Goal: Task Accomplishment & Management: Complete application form

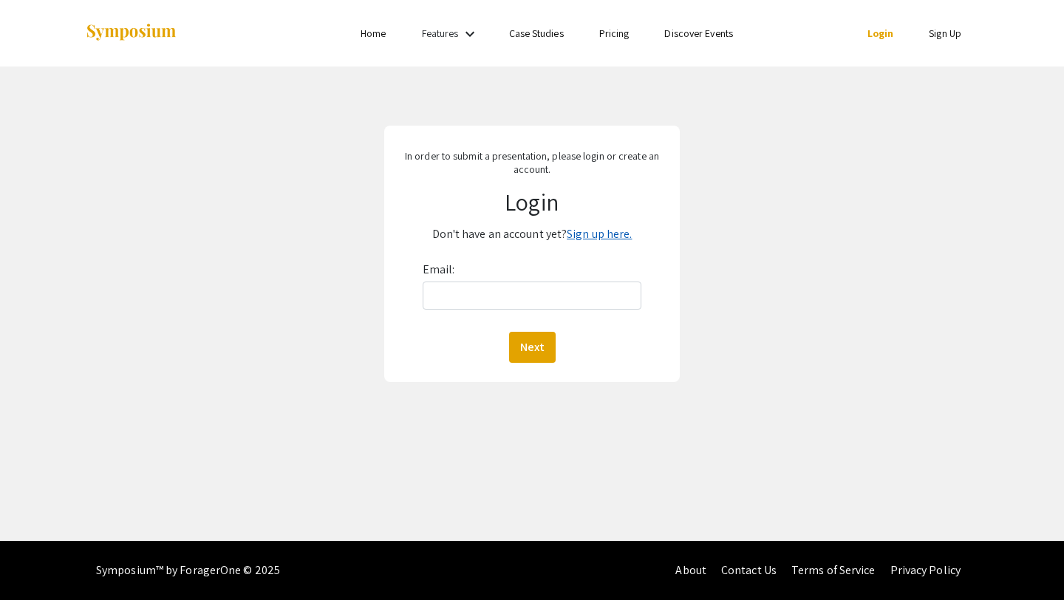
click at [596, 236] on link "Sign up here." at bounding box center [599, 234] width 65 height 16
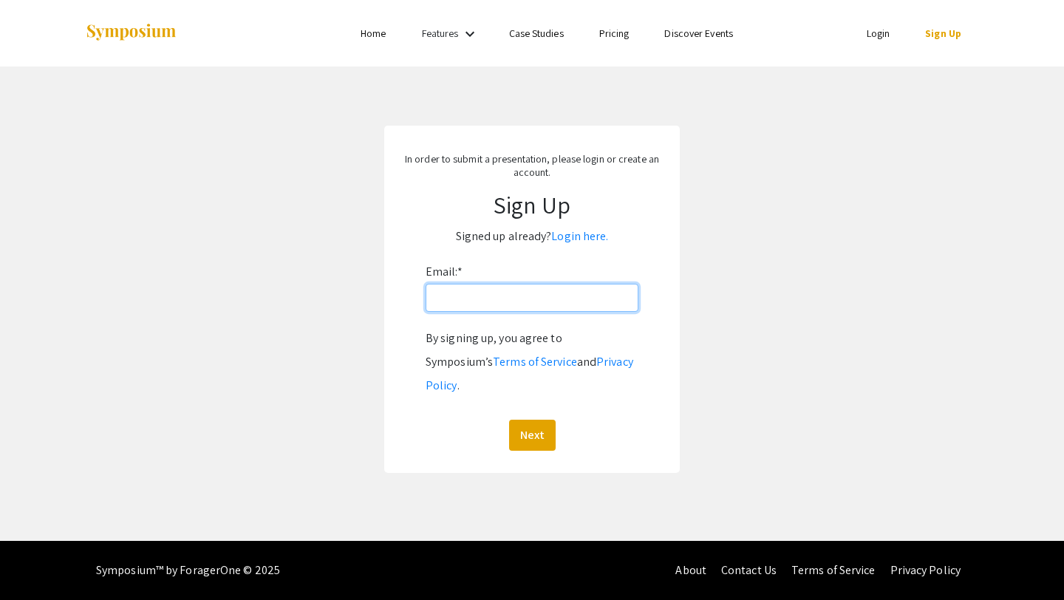
click at [550, 304] on input "Email: *" at bounding box center [532, 298] width 213 height 28
type input "[EMAIL_ADDRESS][DOMAIN_NAME]"
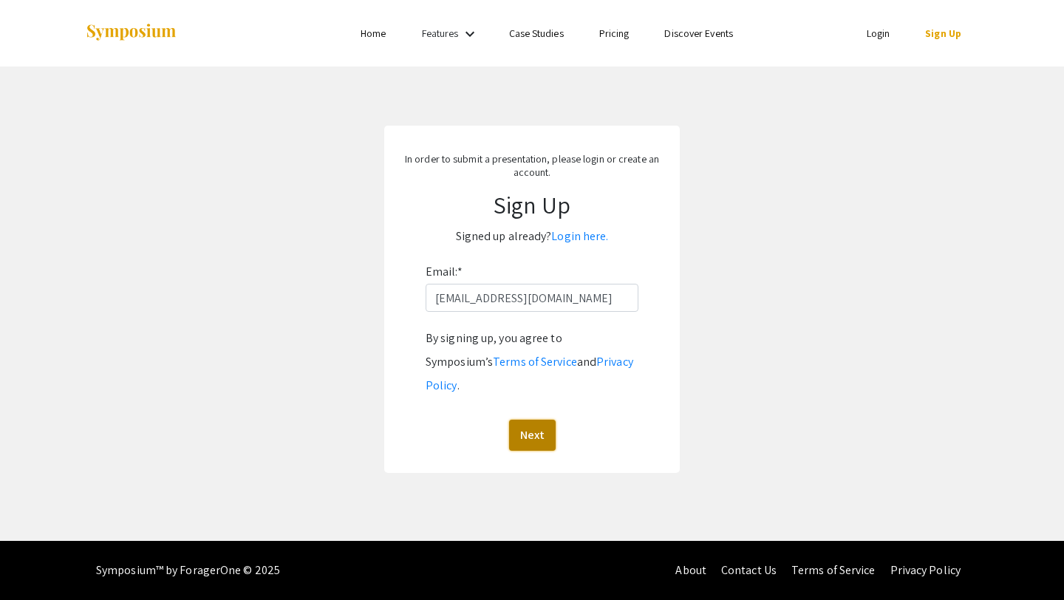
click at [531, 420] on button "Next" at bounding box center [532, 435] width 47 height 31
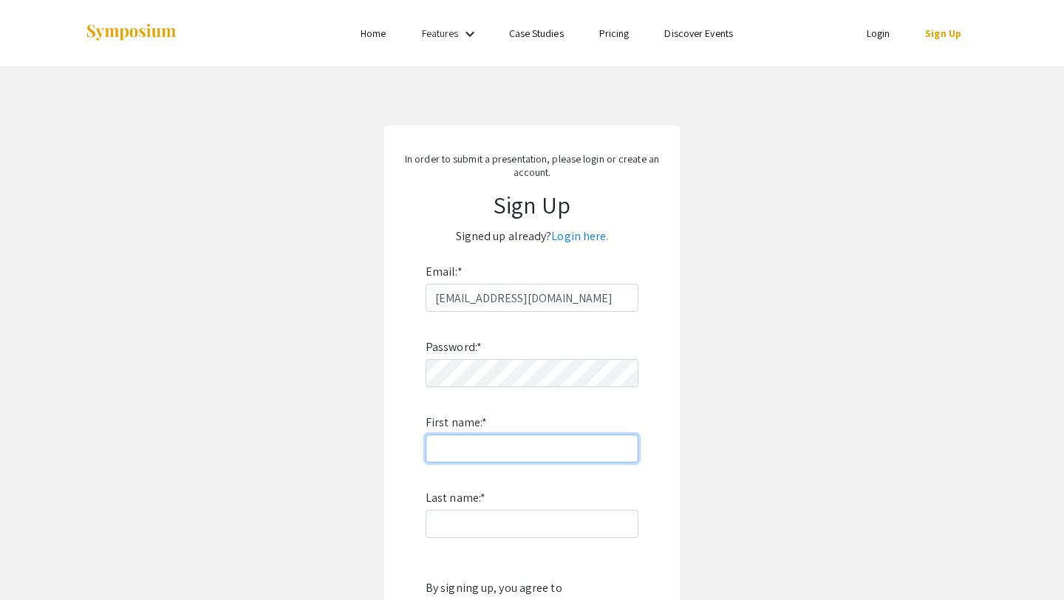
type input "Genesis"
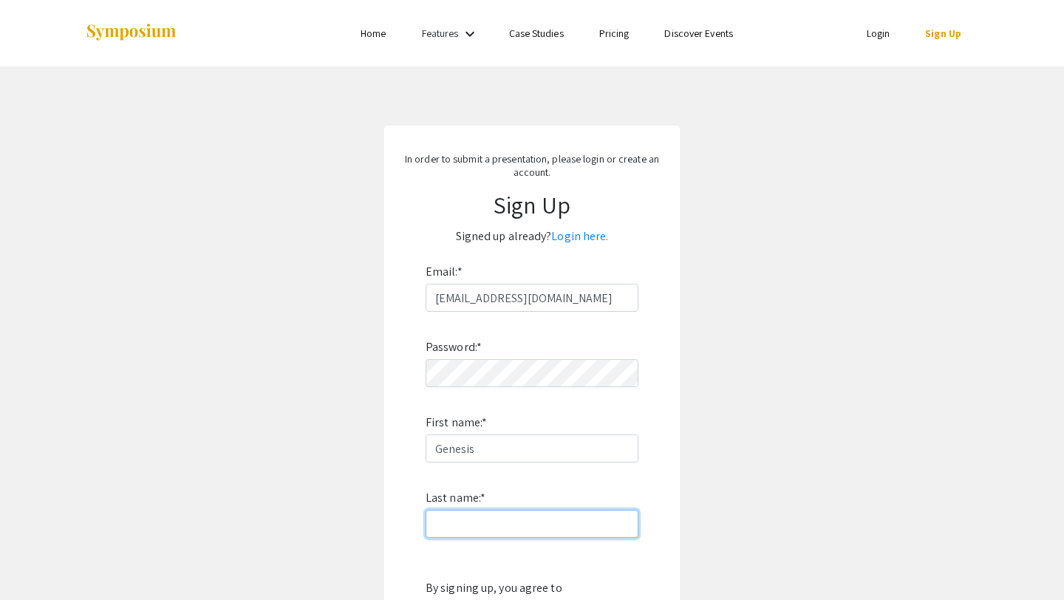
type input "[PERSON_NAME]"
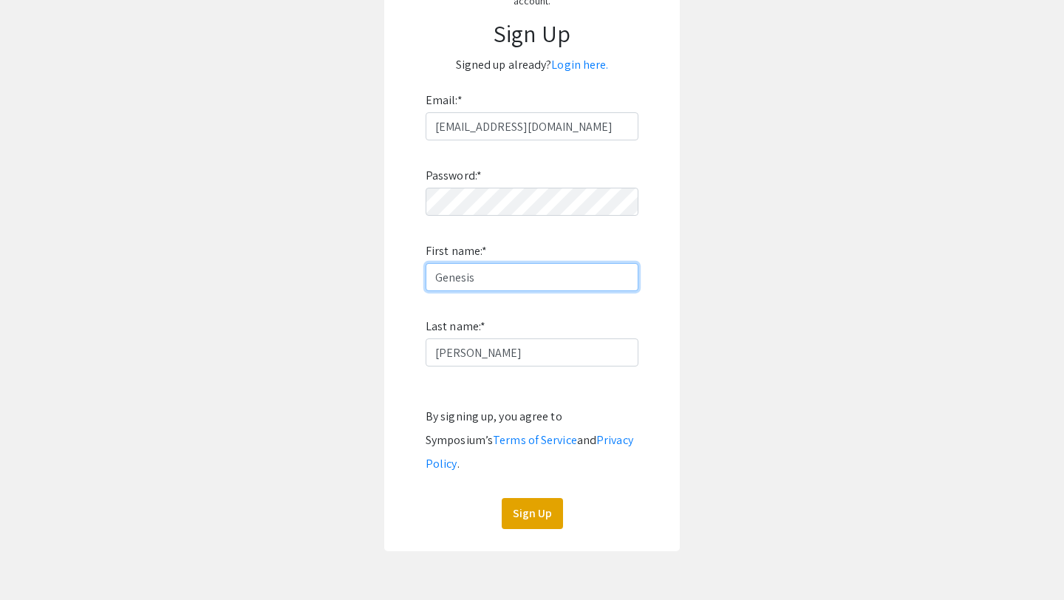
scroll to position [177, 0]
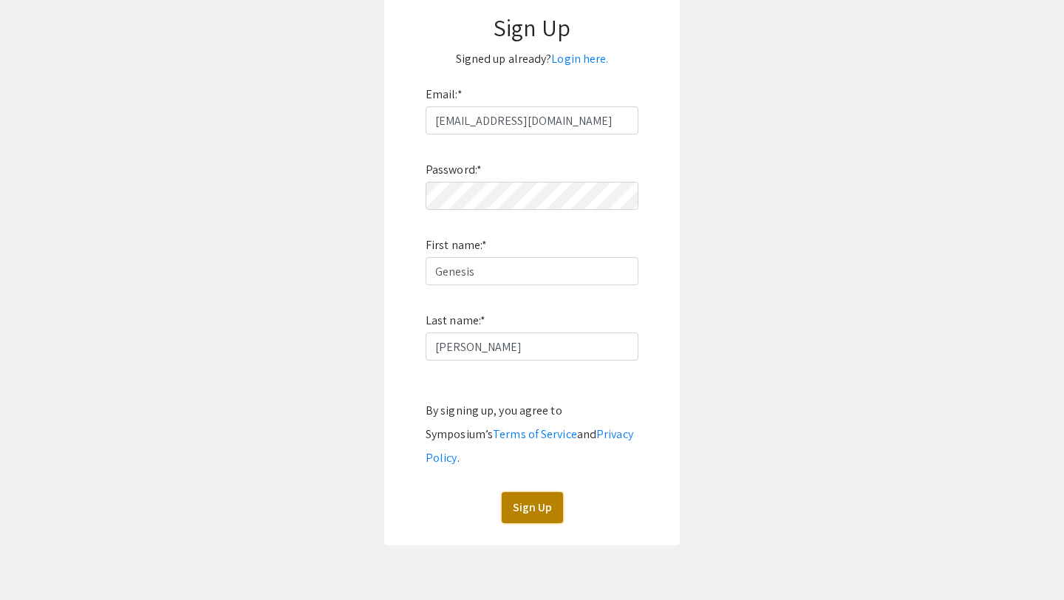
click at [537, 497] on button "Sign Up" at bounding box center [532, 507] width 61 height 31
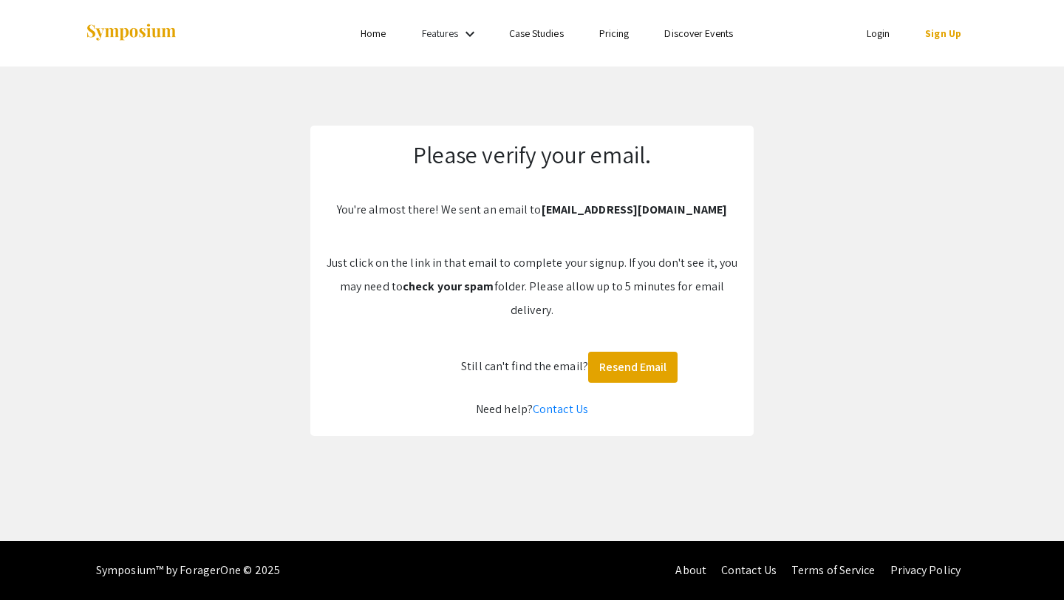
scroll to position [0, 0]
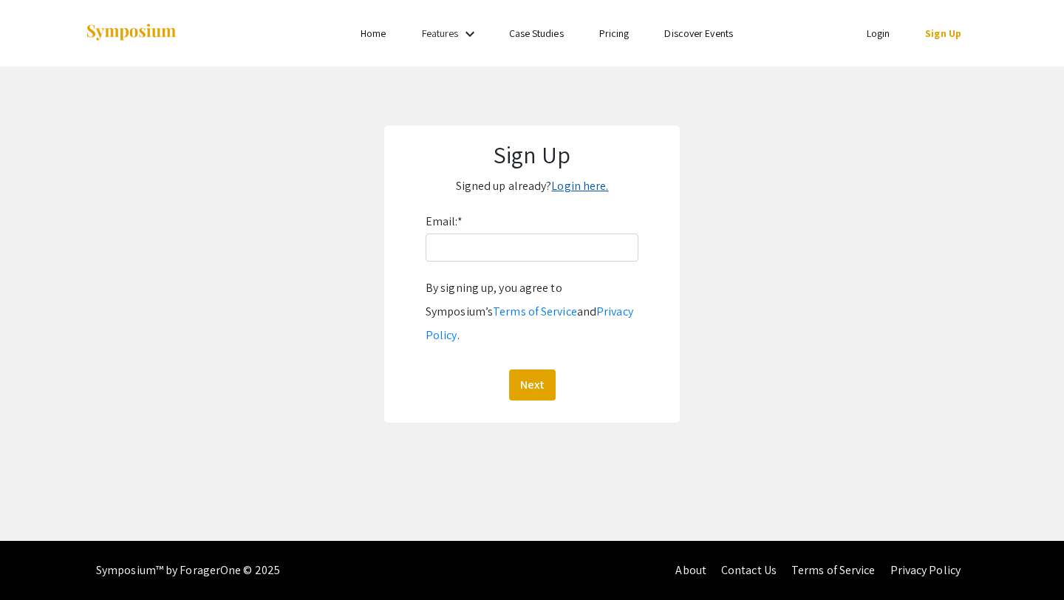
click at [577, 188] on link "Login here." at bounding box center [579, 186] width 57 height 16
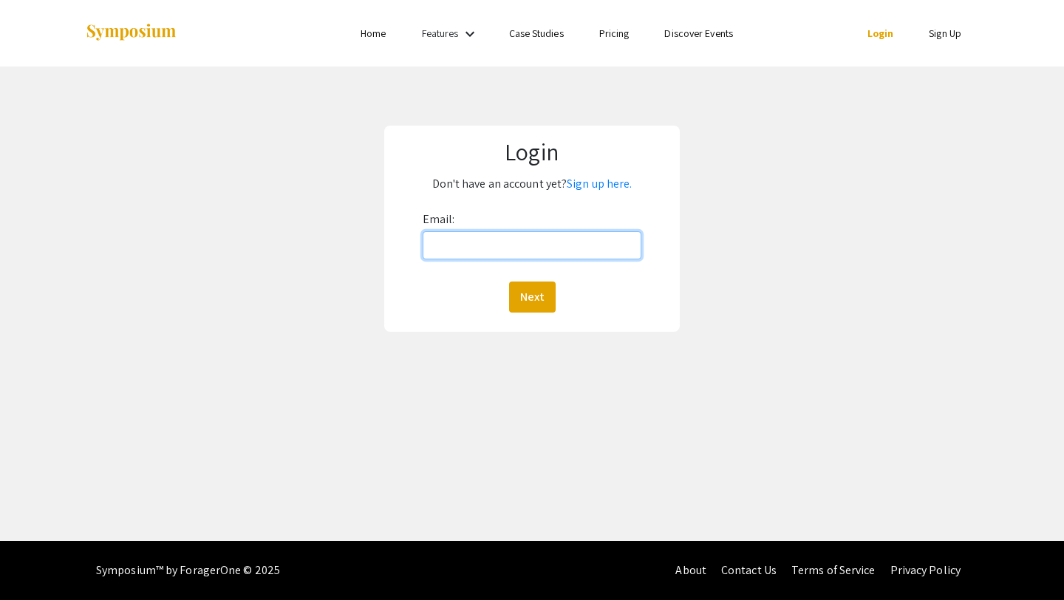
click at [526, 250] on input "Email:" at bounding box center [532, 245] width 219 height 28
type input "[EMAIL_ADDRESS][DOMAIN_NAME]"
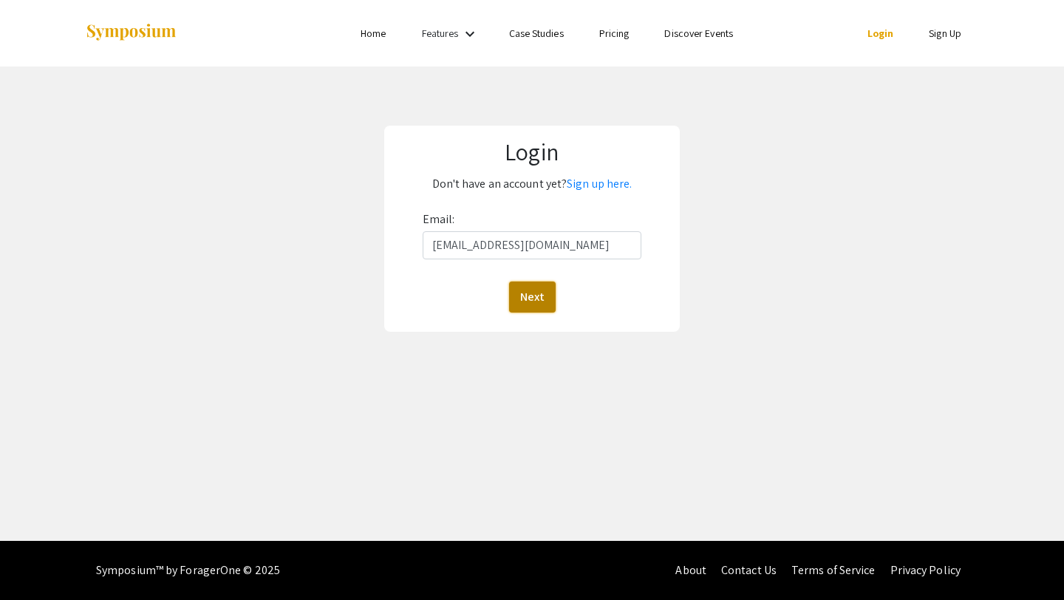
click at [545, 293] on button "Next" at bounding box center [532, 297] width 47 height 31
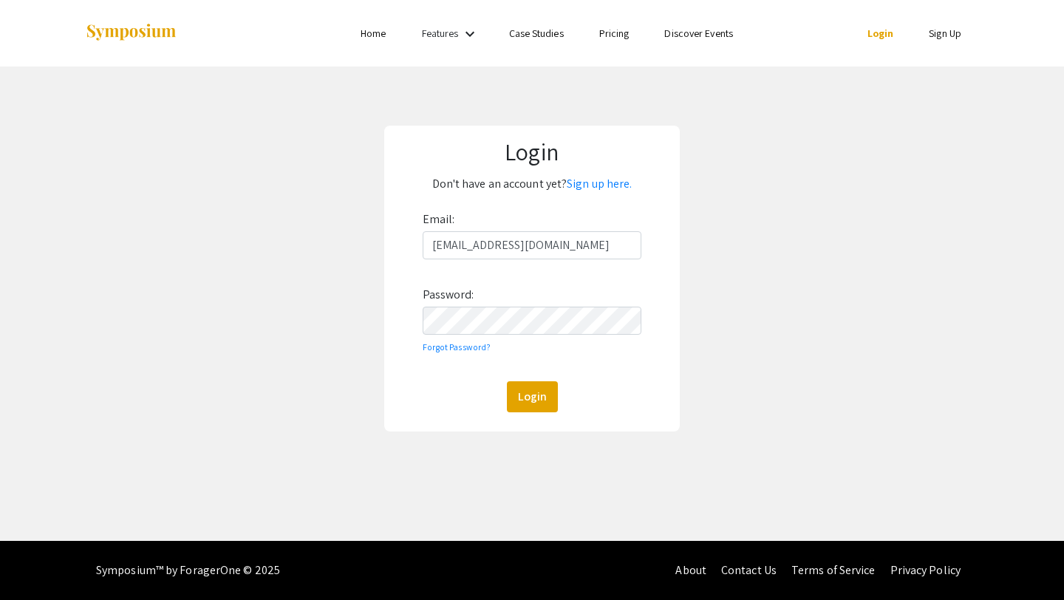
click at [469, 420] on div "Login Don't have an account yet? Sign up here. Email: grojas@student.bridgew.ed…" at bounding box center [532, 279] width 296 height 306
click at [520, 404] on button "Login" at bounding box center [532, 396] width 51 height 31
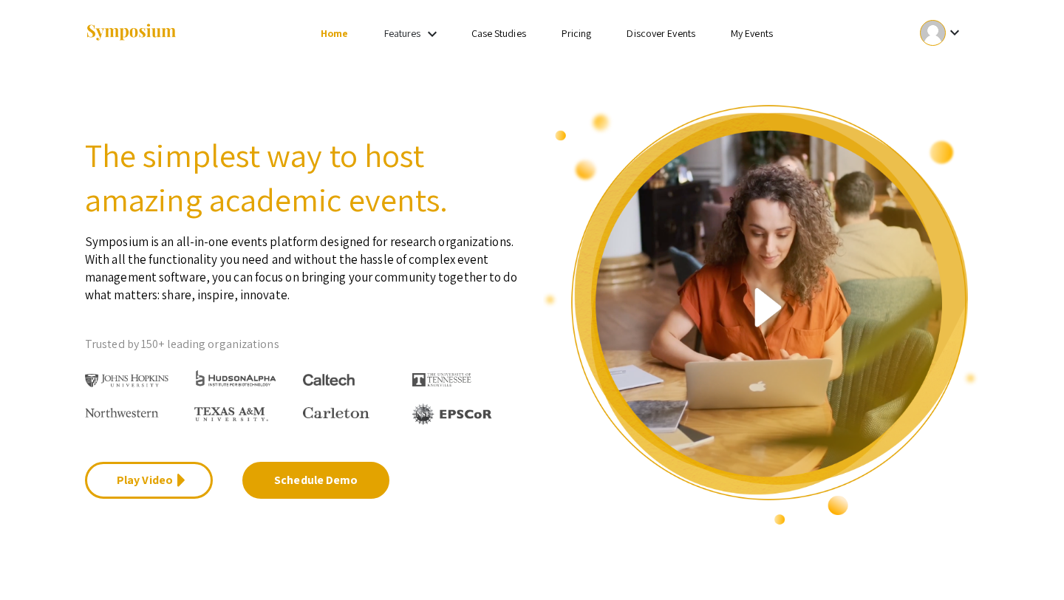
click at [958, 32] on mat-icon "keyboard_arrow_down" at bounding box center [955, 33] width 18 height 18
click at [938, 75] on button "My Account" at bounding box center [950, 72] width 91 height 35
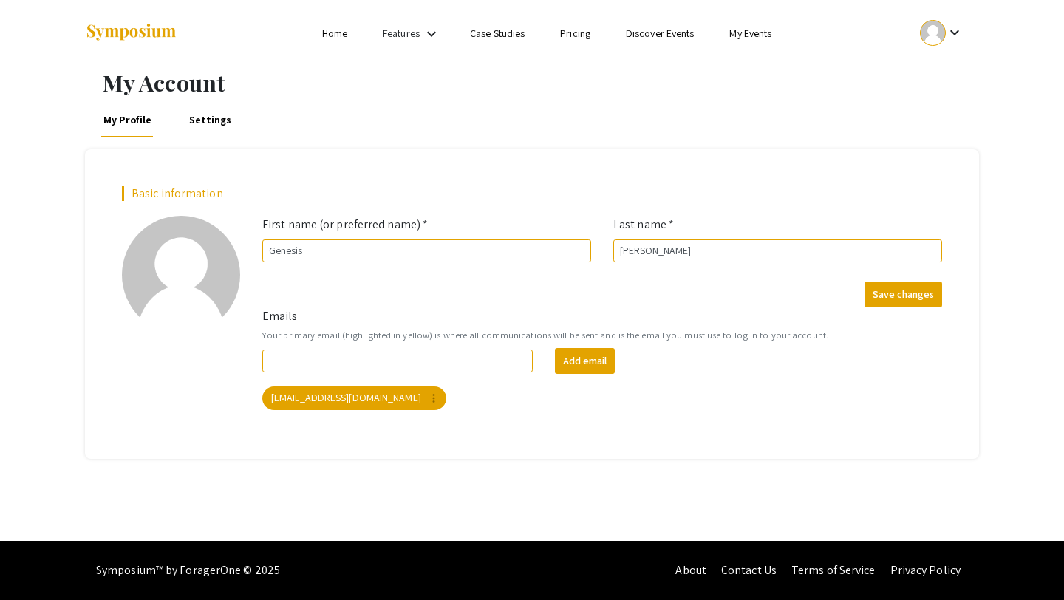
click at [338, 34] on link "Home" at bounding box center [334, 33] width 25 height 13
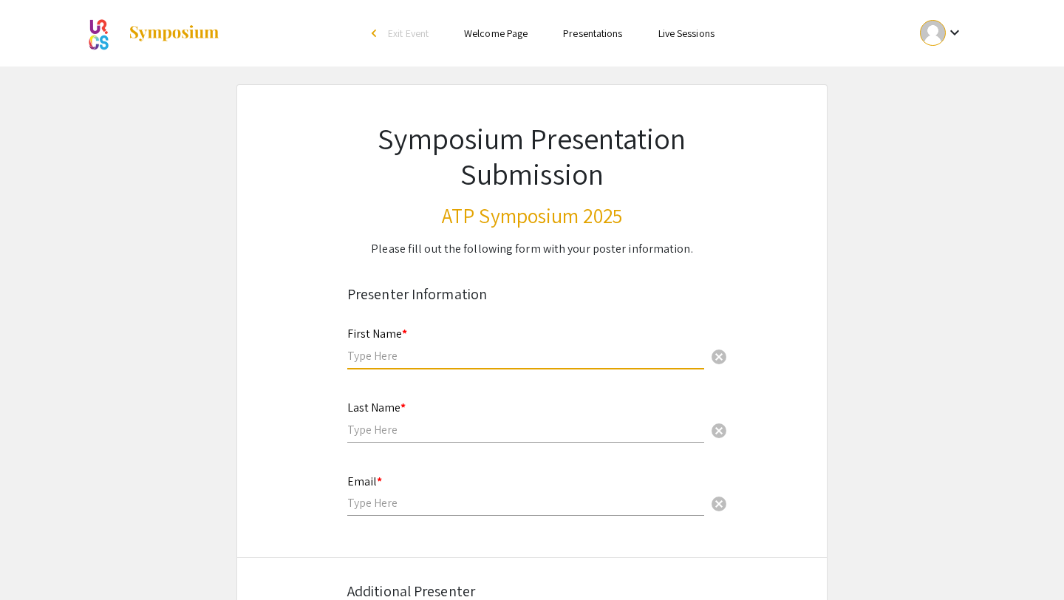
click at [584, 358] on input "text" at bounding box center [525, 356] width 357 height 16
type input "Genesis"
type input "[PERSON_NAME]"
type input "[EMAIL_ADDRESS][DOMAIN_NAME]"
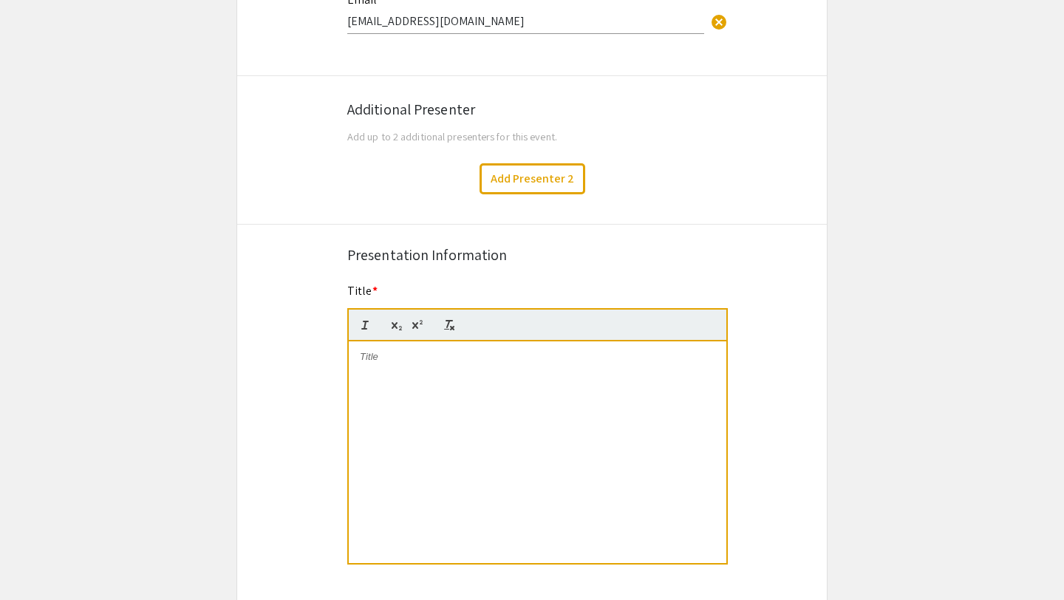
scroll to position [480, 0]
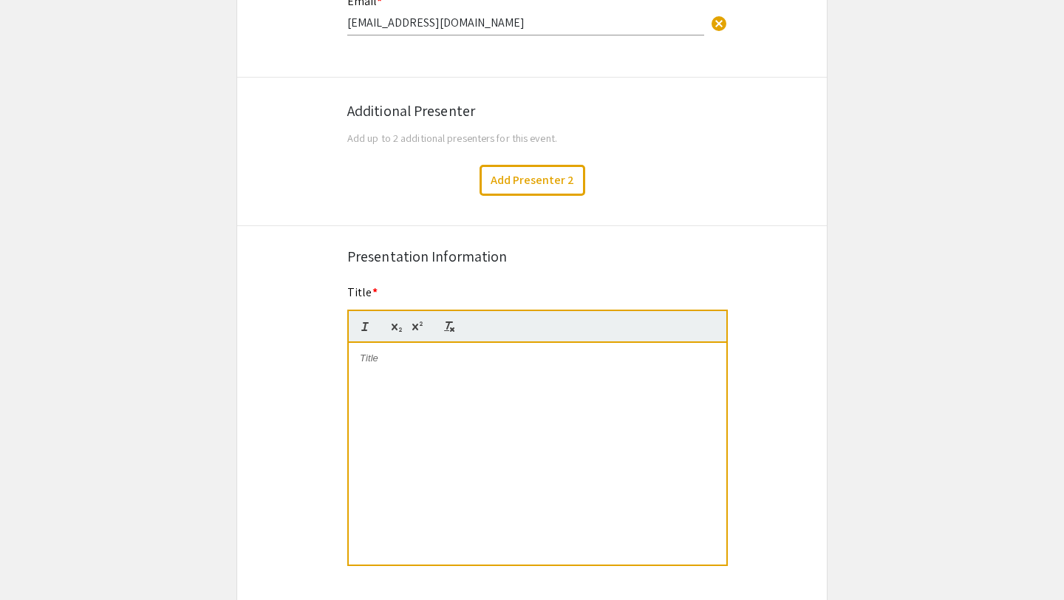
click at [431, 372] on div at bounding box center [538, 454] width 378 height 222
drag, startPoint x: 567, startPoint y: 321, endPoint x: 566, endPoint y: 292, distance: 29.6
click at [568, 321] on div at bounding box center [537, 326] width 381 height 33
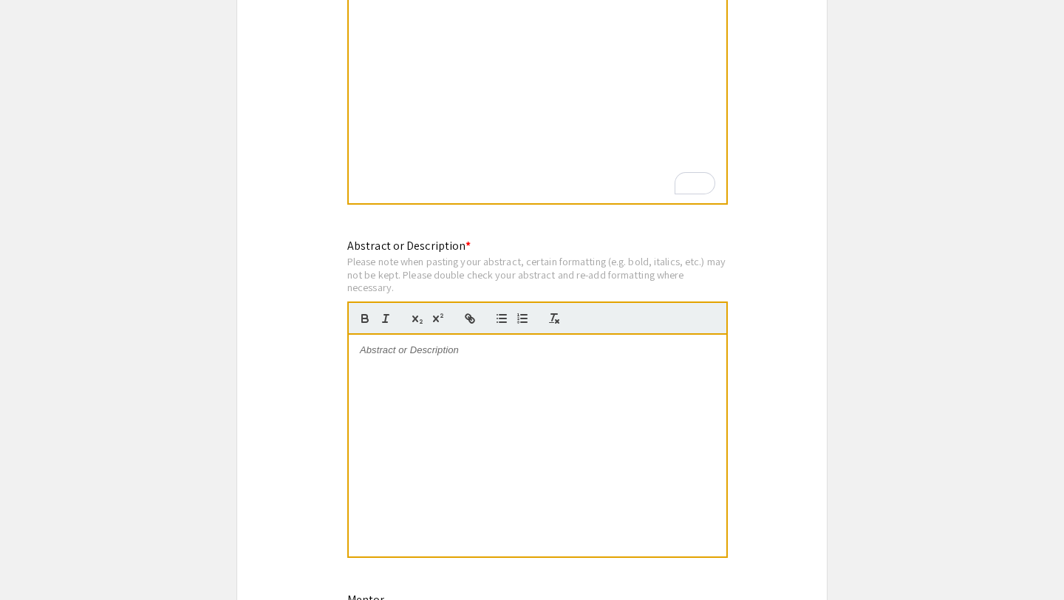
scroll to position [842, 0]
click at [409, 360] on div at bounding box center [538, 445] width 378 height 222
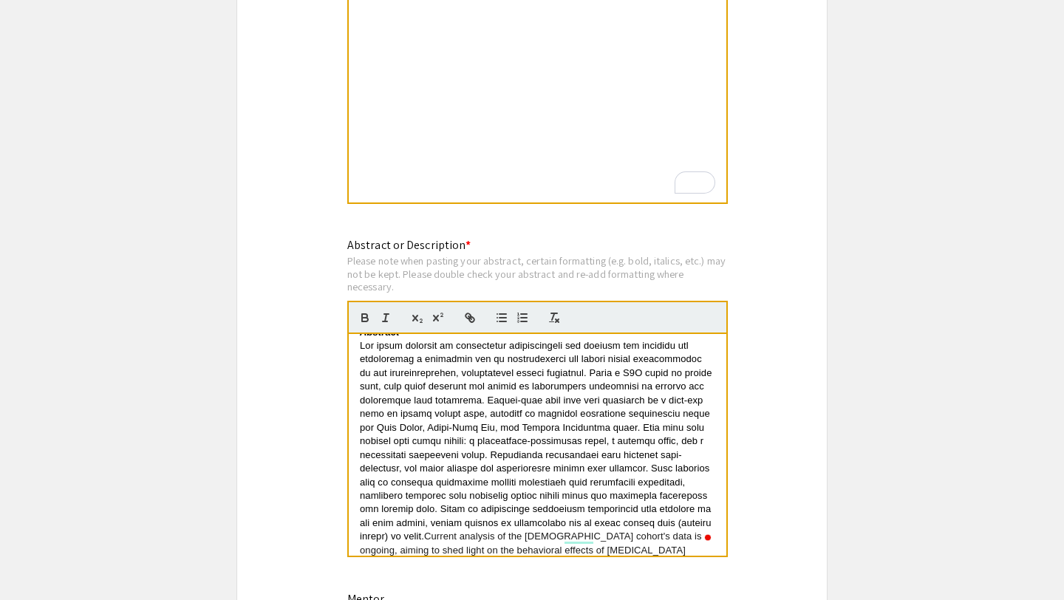
scroll to position [0, 0]
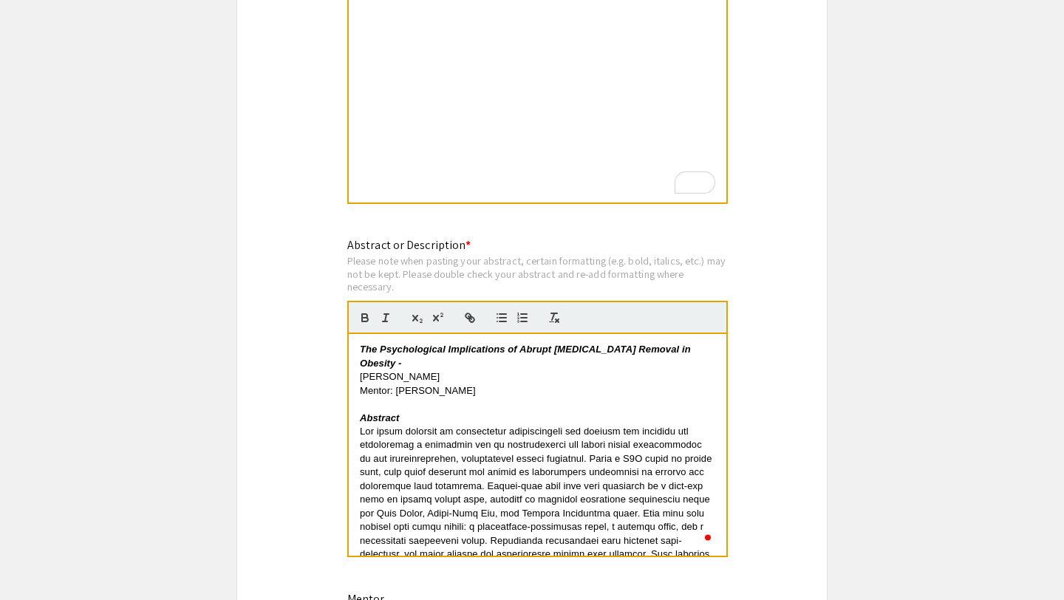
click at [473, 385] on p "Mentor: Joseph Seggio" at bounding box center [537, 390] width 355 height 13
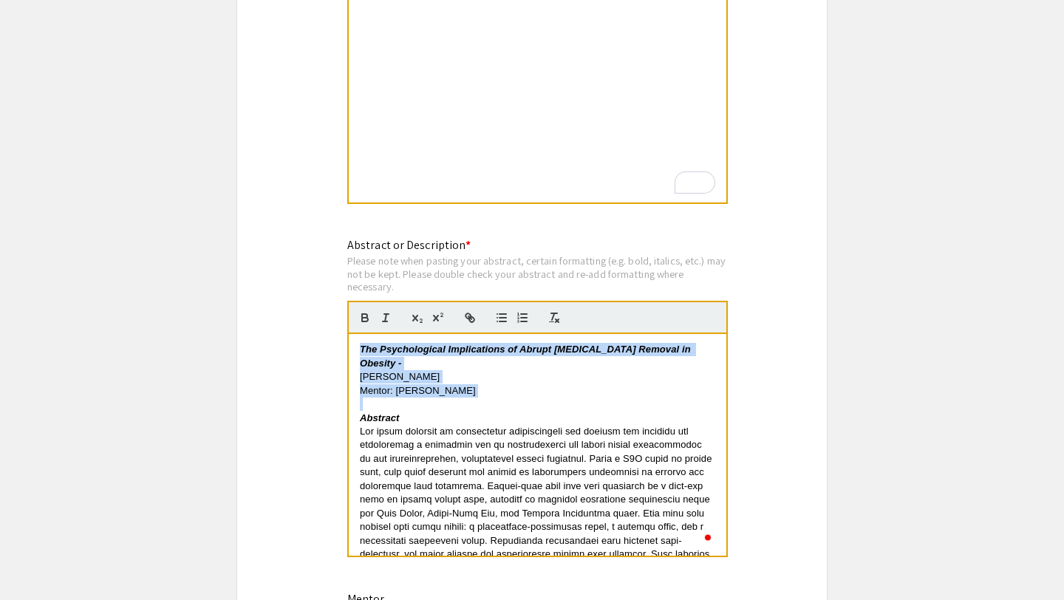
copy div "The Psychological Implications of Abrupt Semaglutide Removal in Obesity - Genes…"
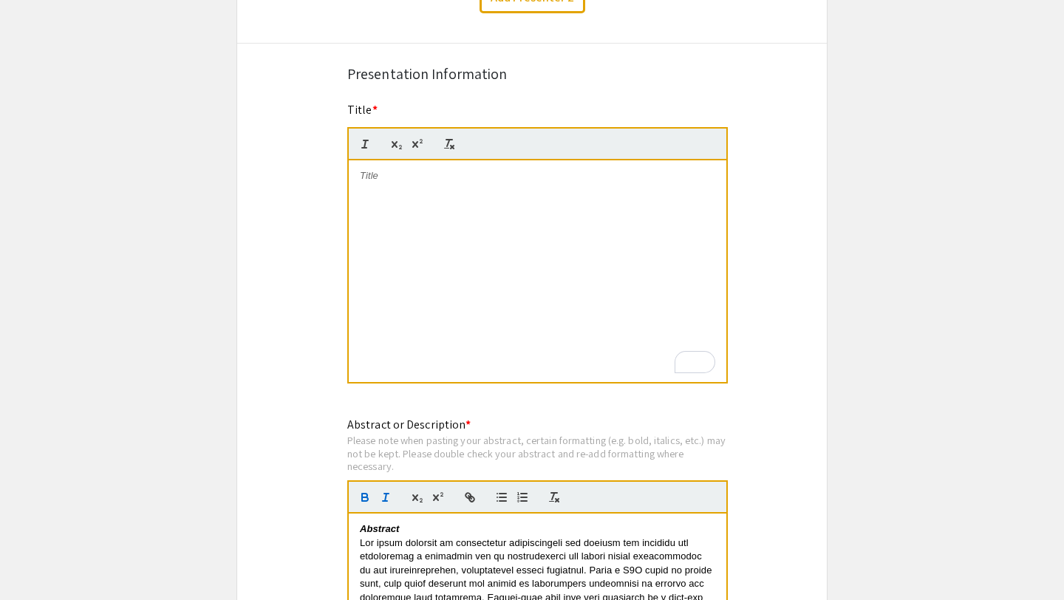
scroll to position [664, 0]
click at [449, 194] on div "To enrich screen reader interactions, please activate Accessibility in Grammarl…" at bounding box center [538, 270] width 378 height 222
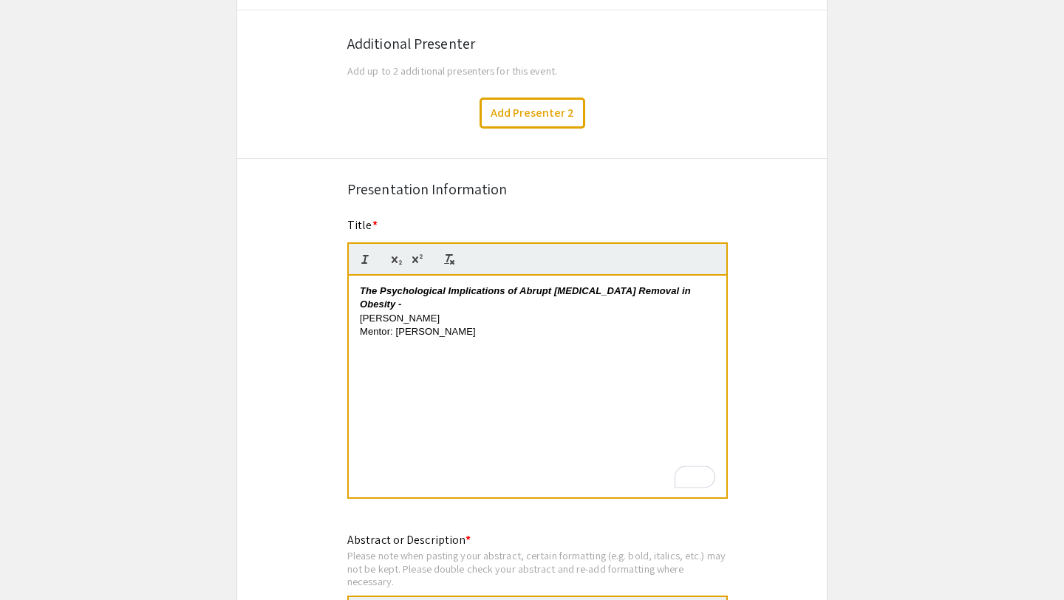
scroll to position [526, 0]
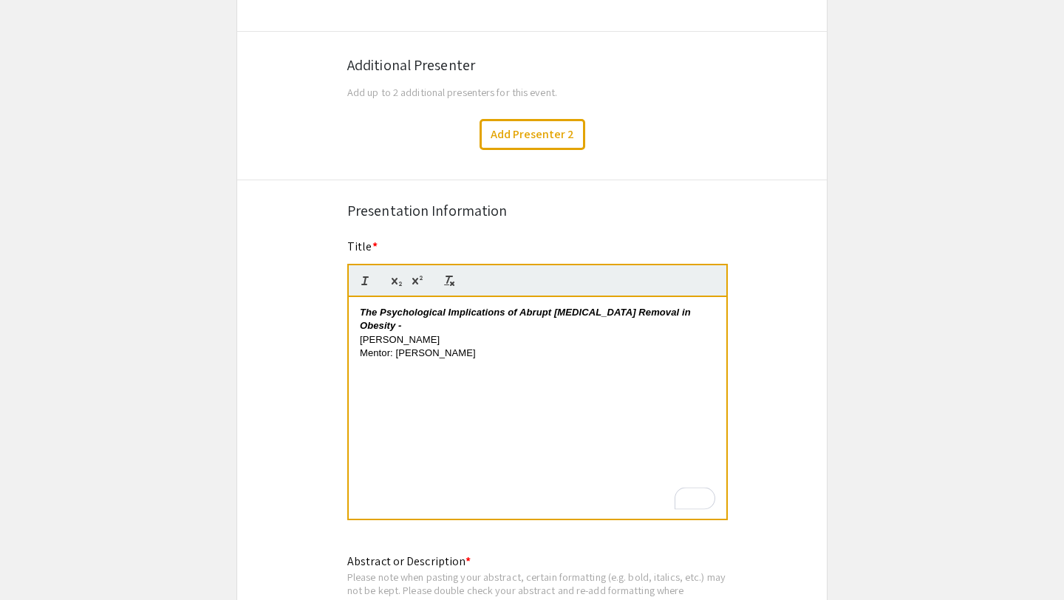
click at [497, 347] on p "Mentor: Joseph Seggio" at bounding box center [537, 353] width 355 height 13
copy div "Genesis Rojas Mentor: Joseph Seggio"
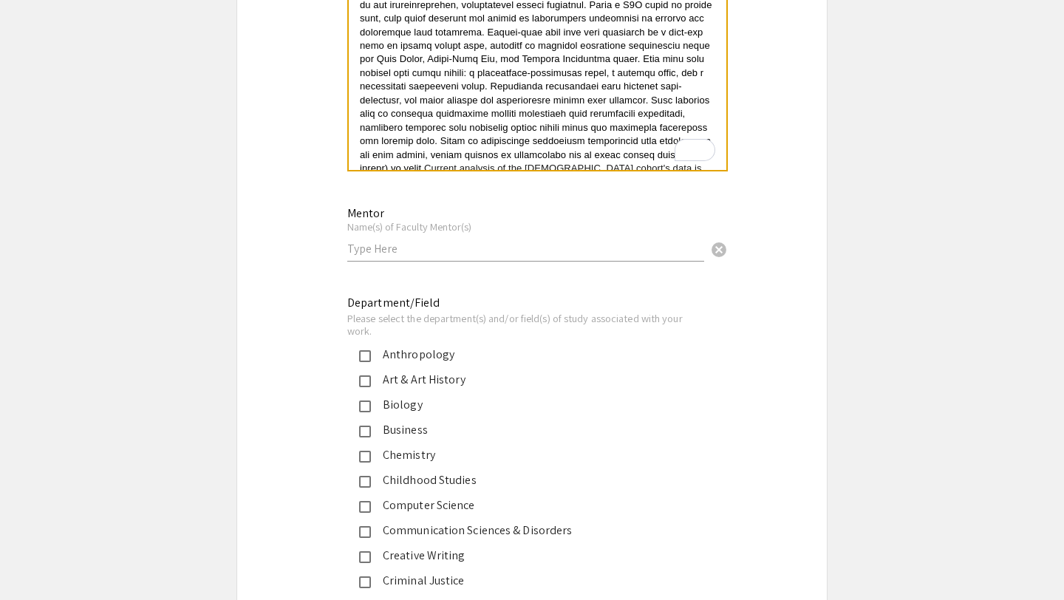
scroll to position [1227, 0]
click at [487, 256] on input "text" at bounding box center [525, 250] width 357 height 16
paste input "Genesis Rojas Mentor: Joseph Seggio"
click at [465, 251] on input "Genesis Rojas Mentor: Joseph Seggio" at bounding box center [525, 250] width 357 height 16
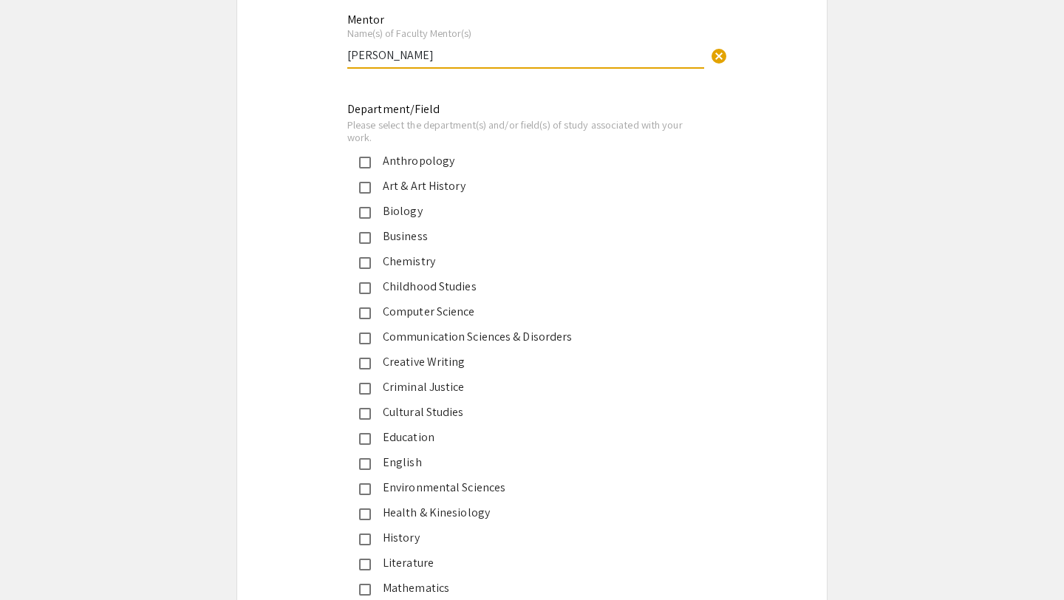
scroll to position [1447, 0]
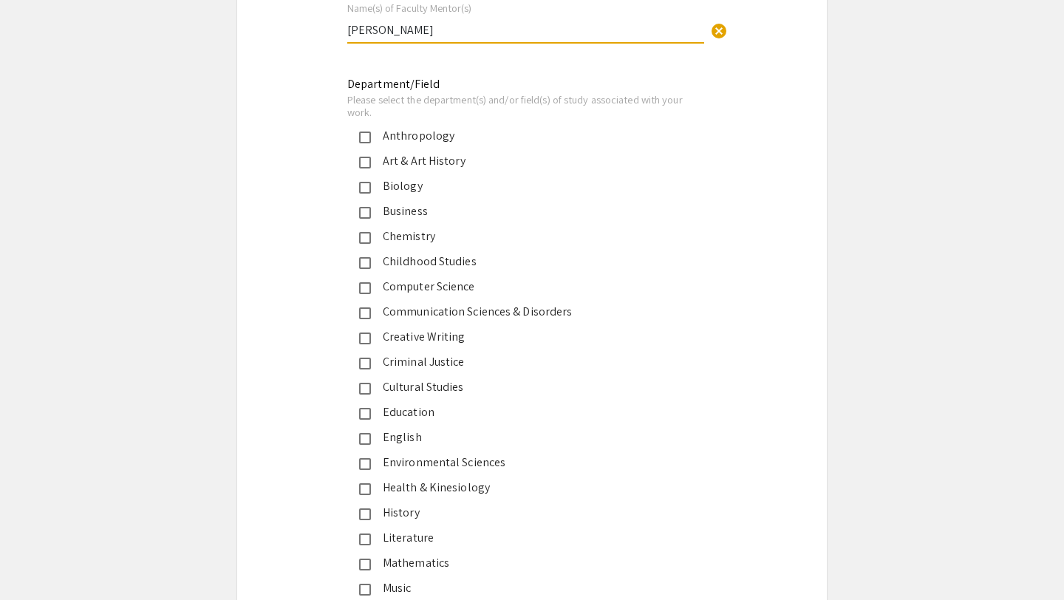
type input "Joseph Seggio"
click at [365, 185] on mat-pseudo-checkbox at bounding box center [365, 188] width 12 height 12
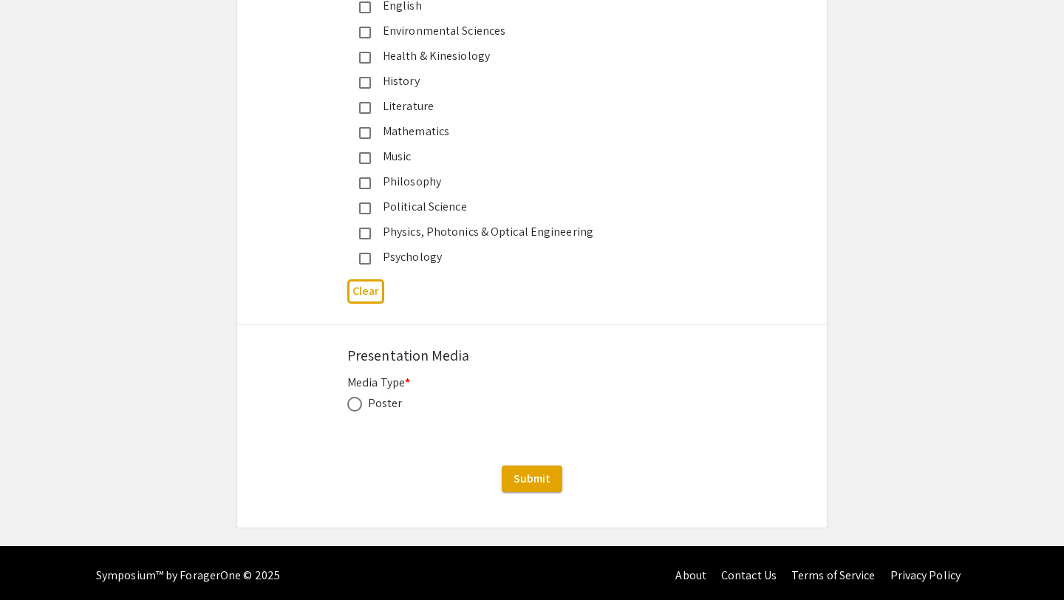
scroll to position [1882, 0]
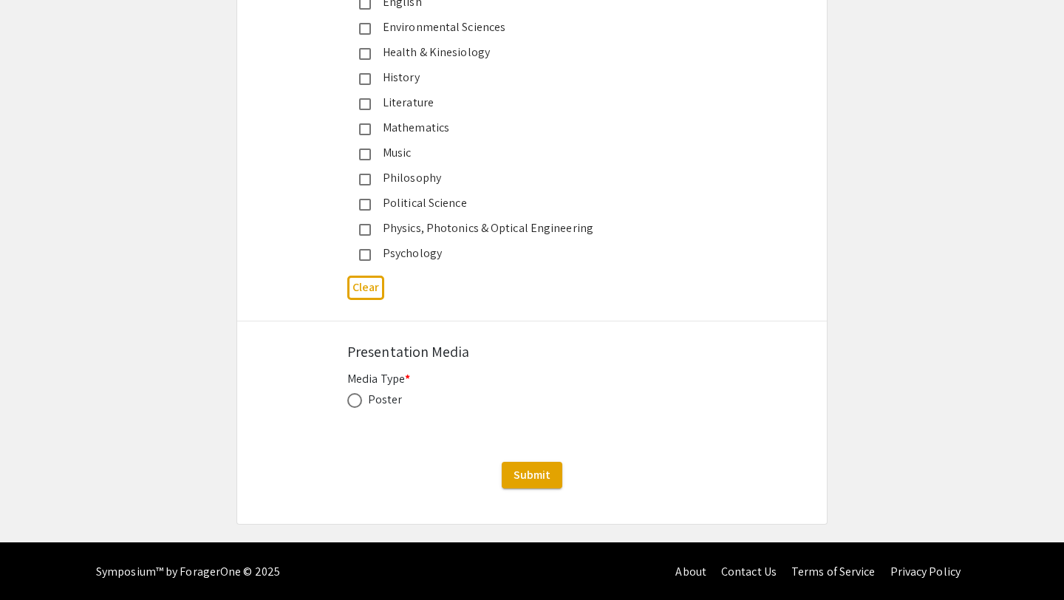
click at [355, 407] on span at bounding box center [354, 400] width 15 height 15
click at [355, 407] on input "radio" at bounding box center [354, 400] width 15 height 15
radio input "true"
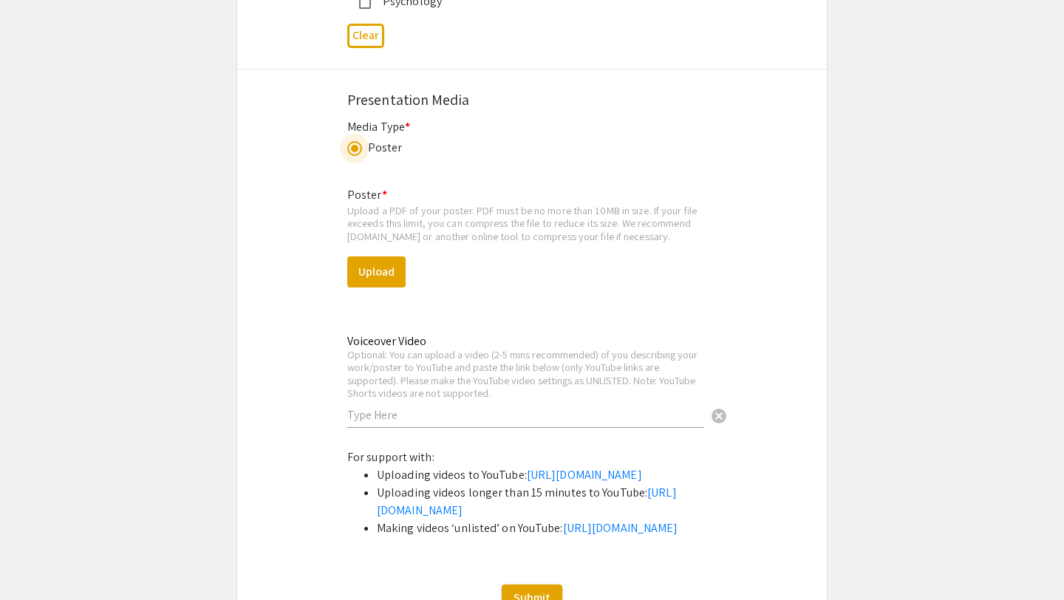
scroll to position [2166, 0]
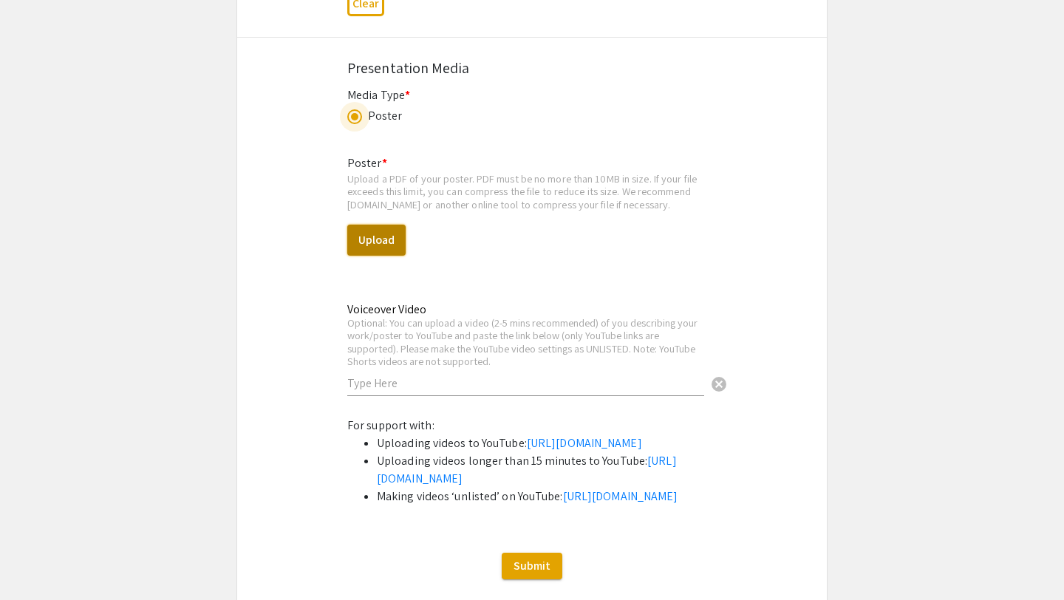
click at [383, 245] on button "Upload" at bounding box center [376, 240] width 58 height 31
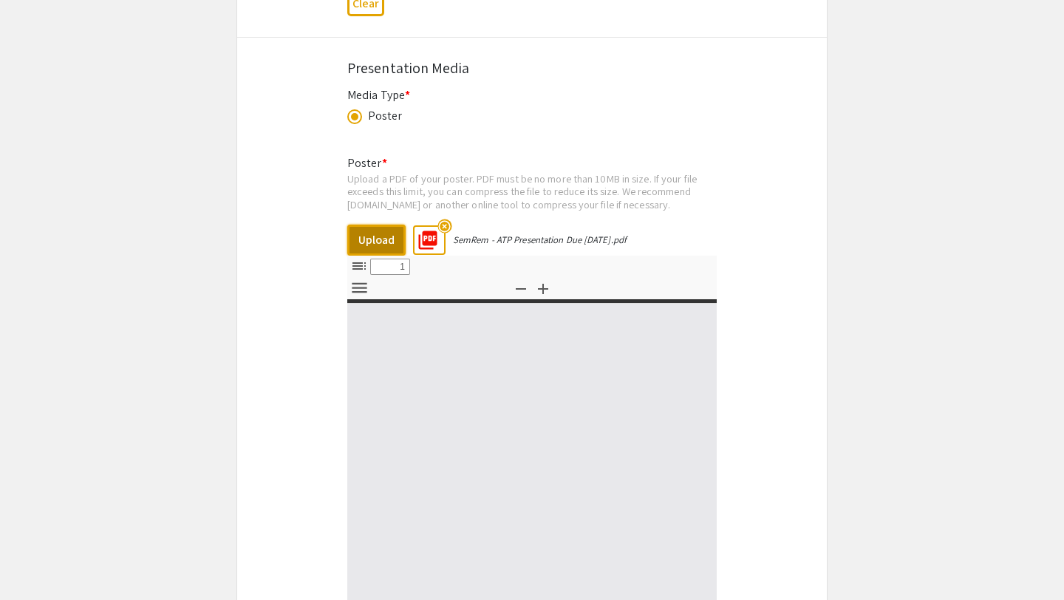
select select "custom"
type input "0"
select select "custom"
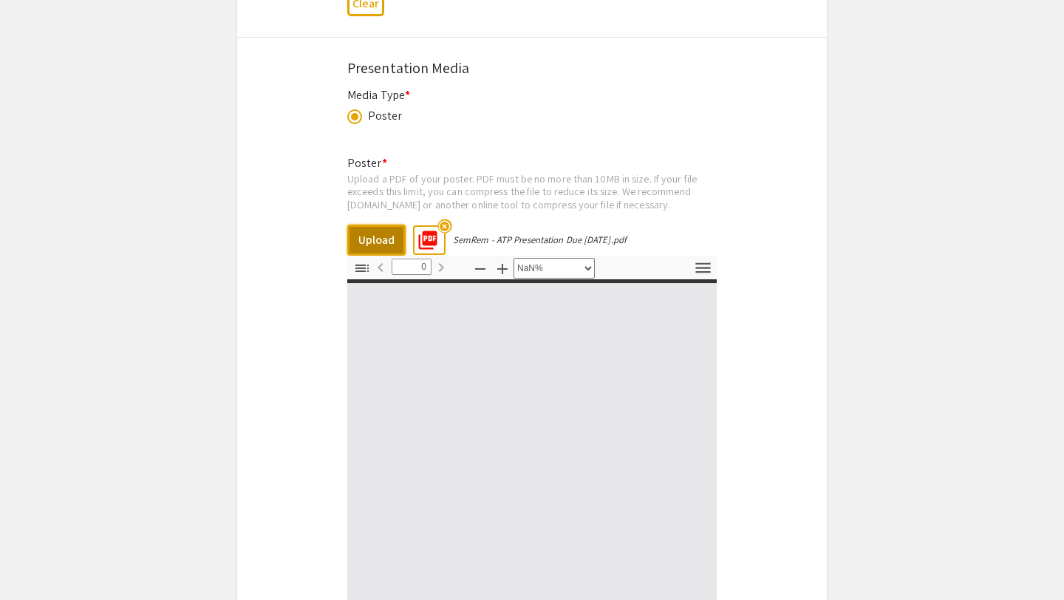
type input "1"
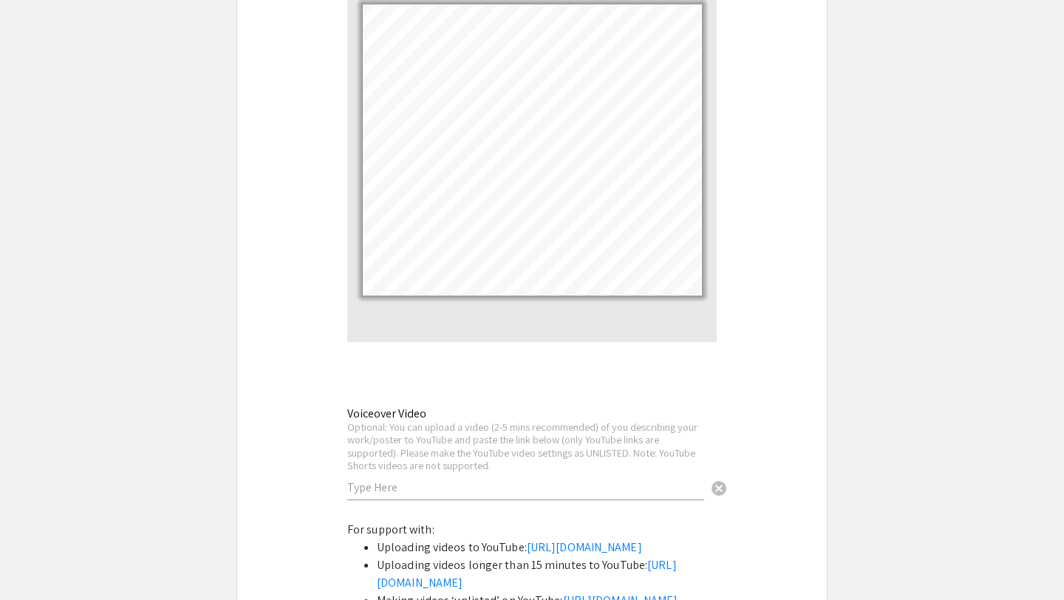
scroll to position [2311, 0]
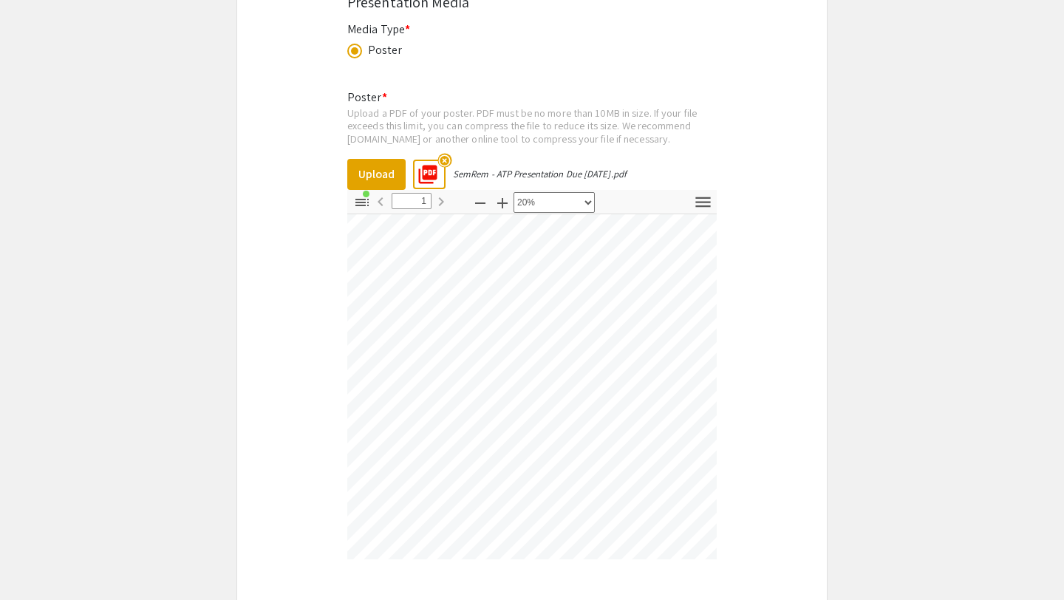
scroll to position [0, 0]
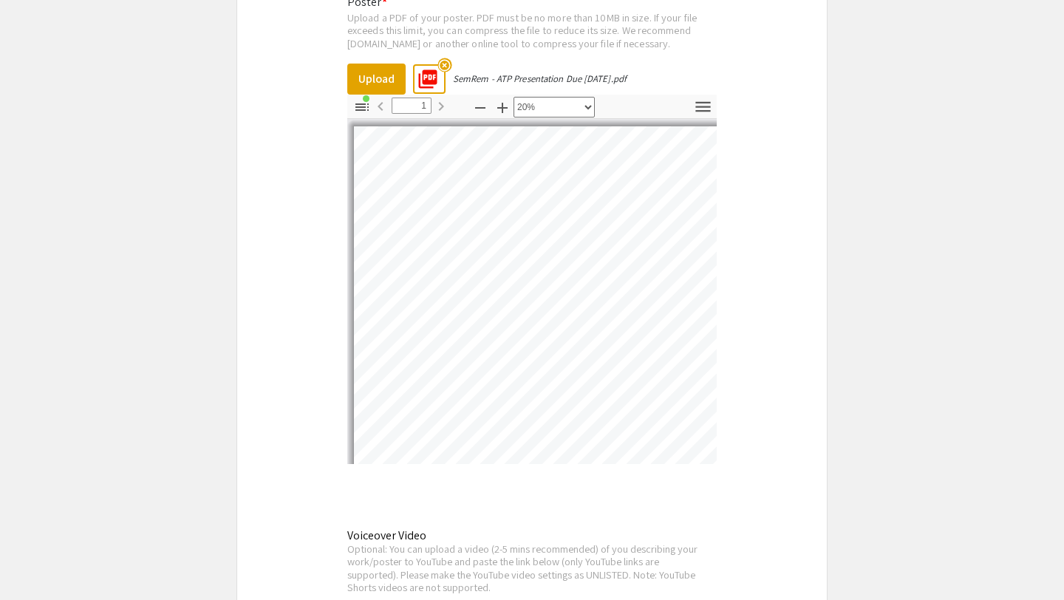
scroll to position [0, 239]
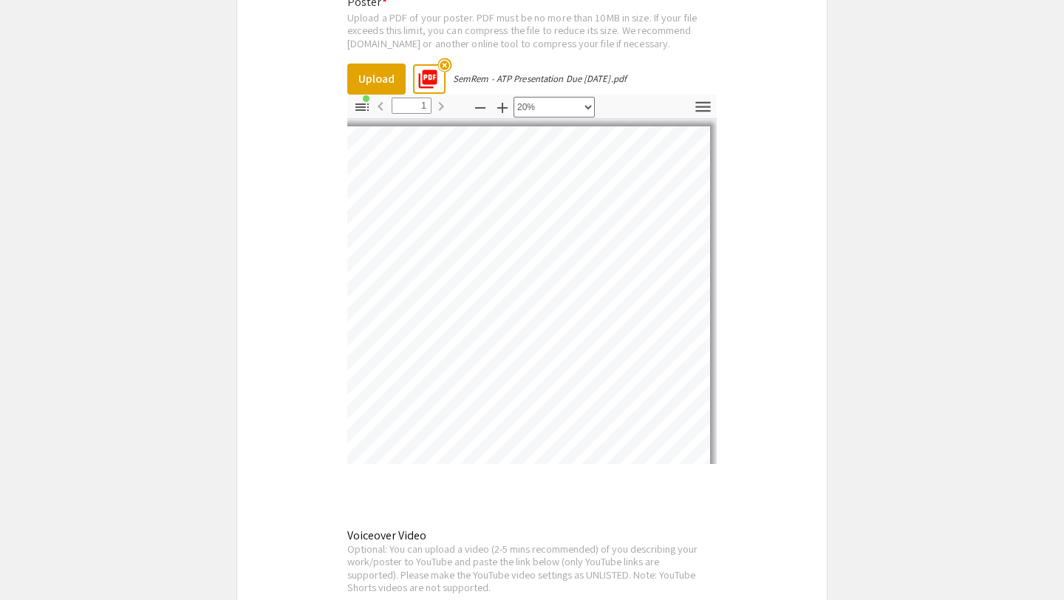
click at [613, 47] on div "Upload a PDF of your poster. PDF must be no more than 10MB in size. If your fil…" at bounding box center [531, 30] width 369 height 39
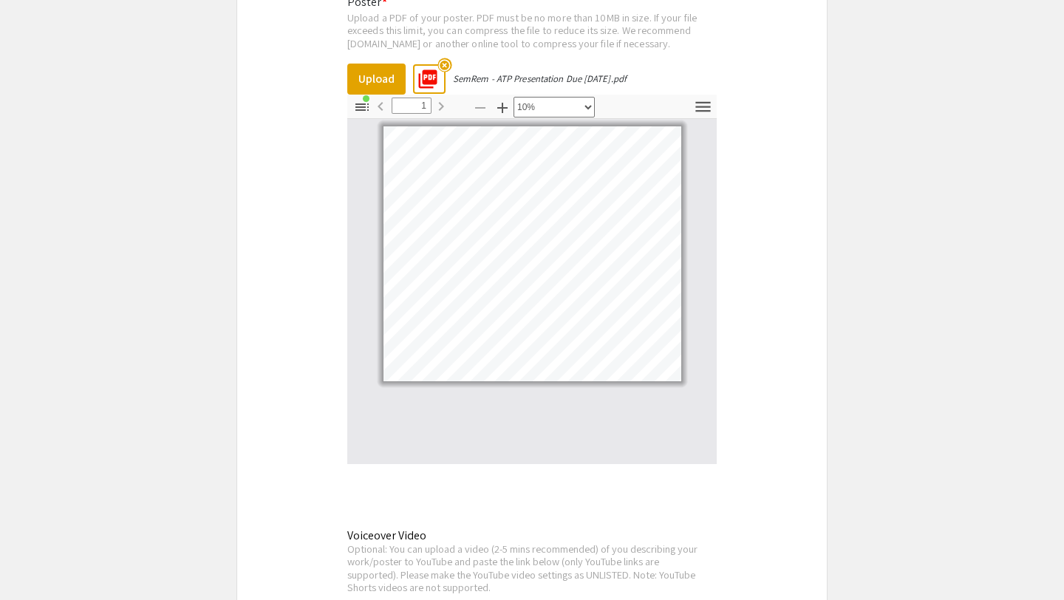
scroll to position [0, 0]
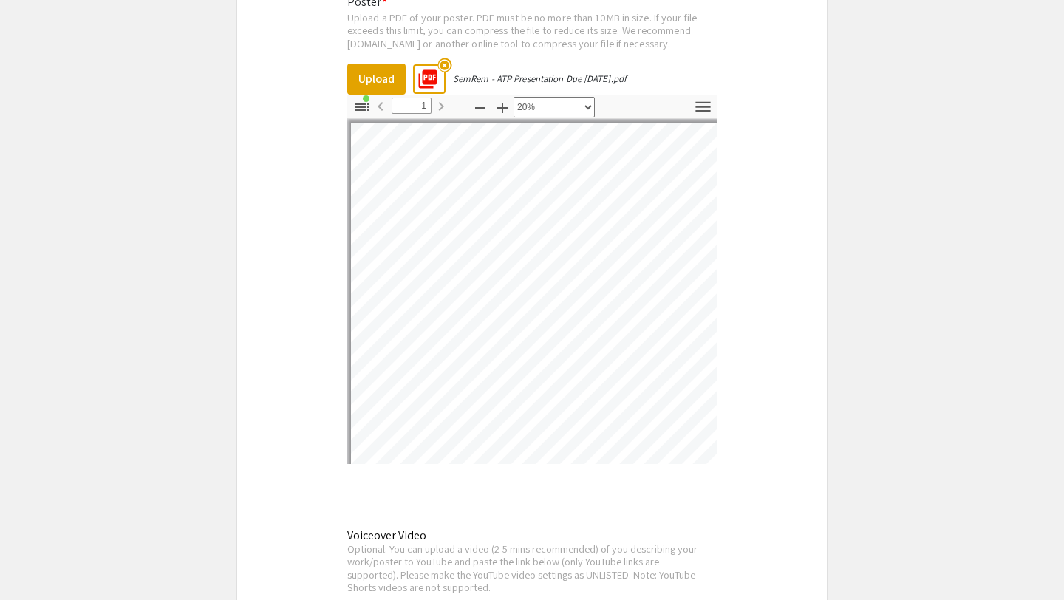
select select "custom"
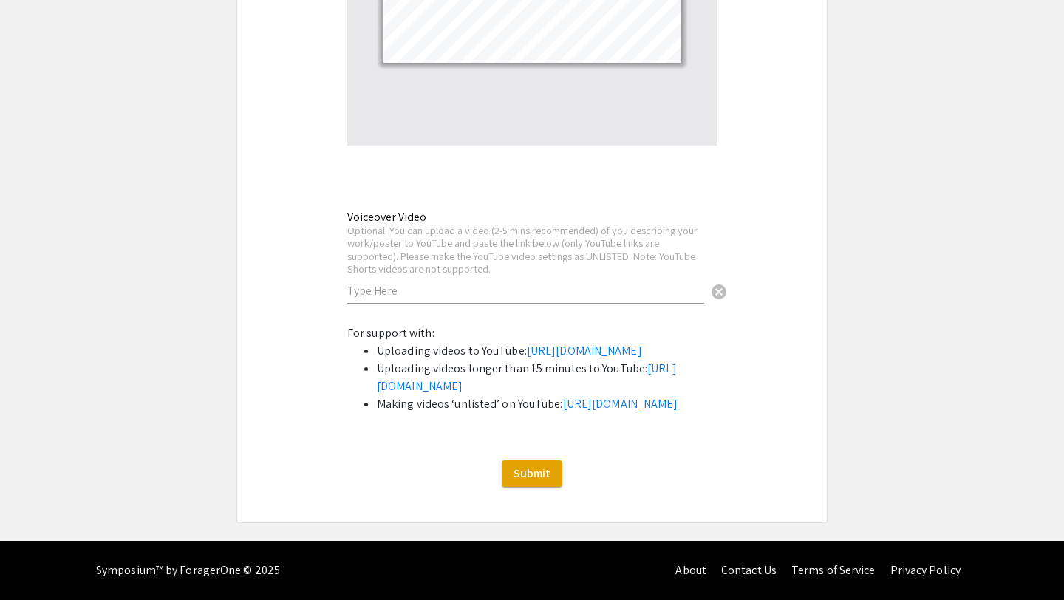
scroll to position [2737, 0]
click at [532, 467] on span "Submit" at bounding box center [532, 474] width 37 height 16
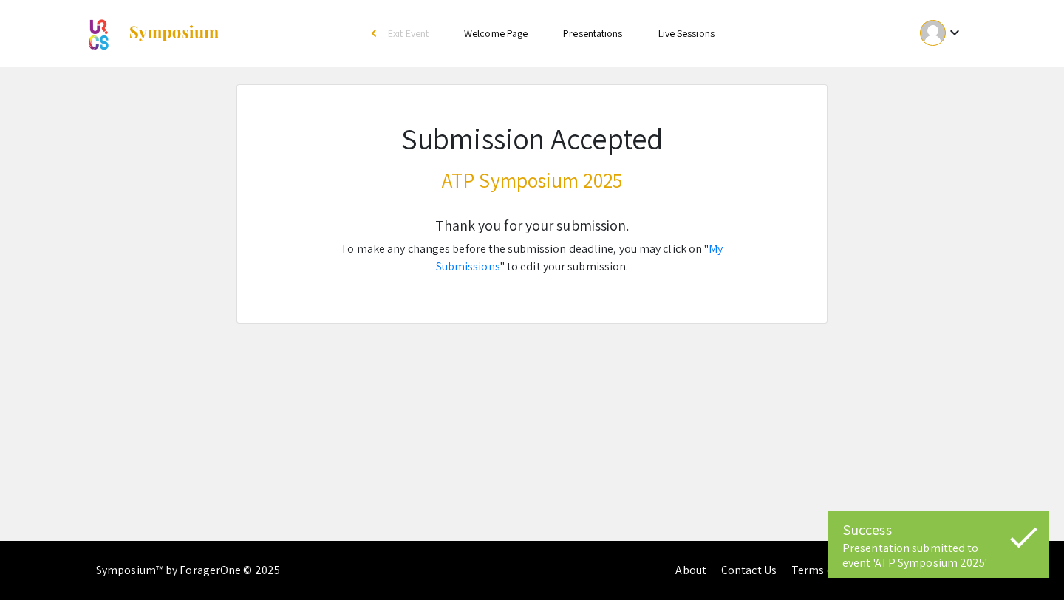
scroll to position [0, 0]
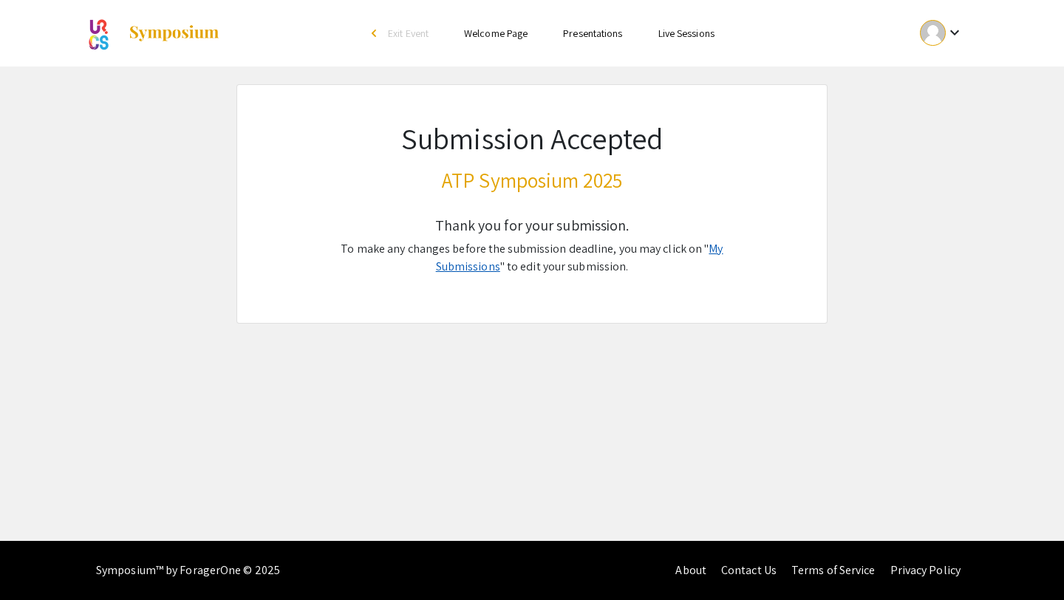
click at [692, 249] on link "My Submissions" at bounding box center [579, 257] width 287 height 33
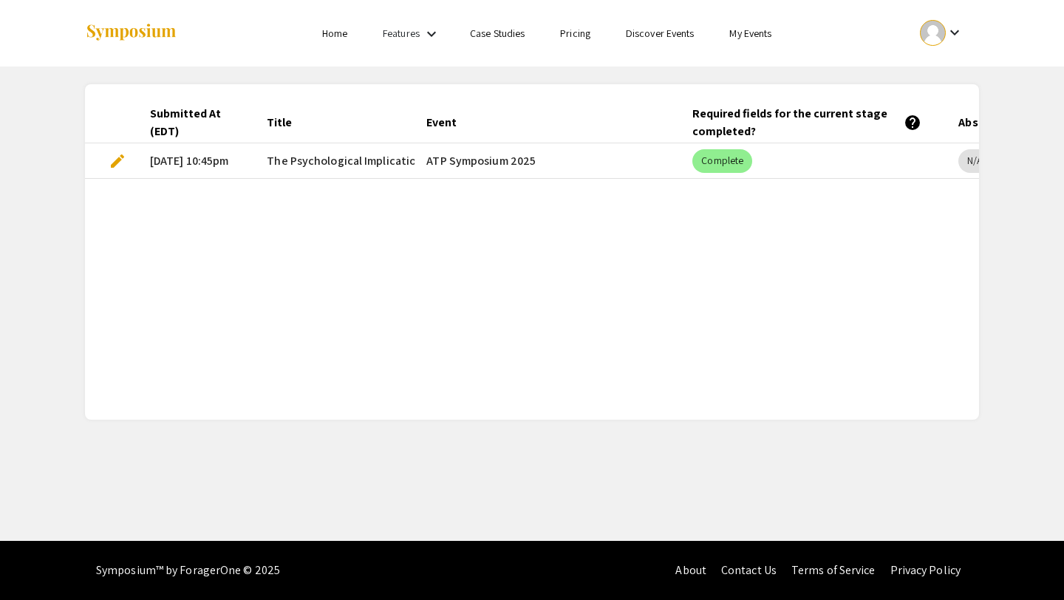
click at [333, 159] on span "The Psychological Implications of Abrupt [MEDICAL_DATA] Removal in Obesity" at bounding box center [467, 161] width 401 height 18
click at [199, 163] on mat-cell "10/08/25, 10:45pm" at bounding box center [196, 160] width 117 height 35
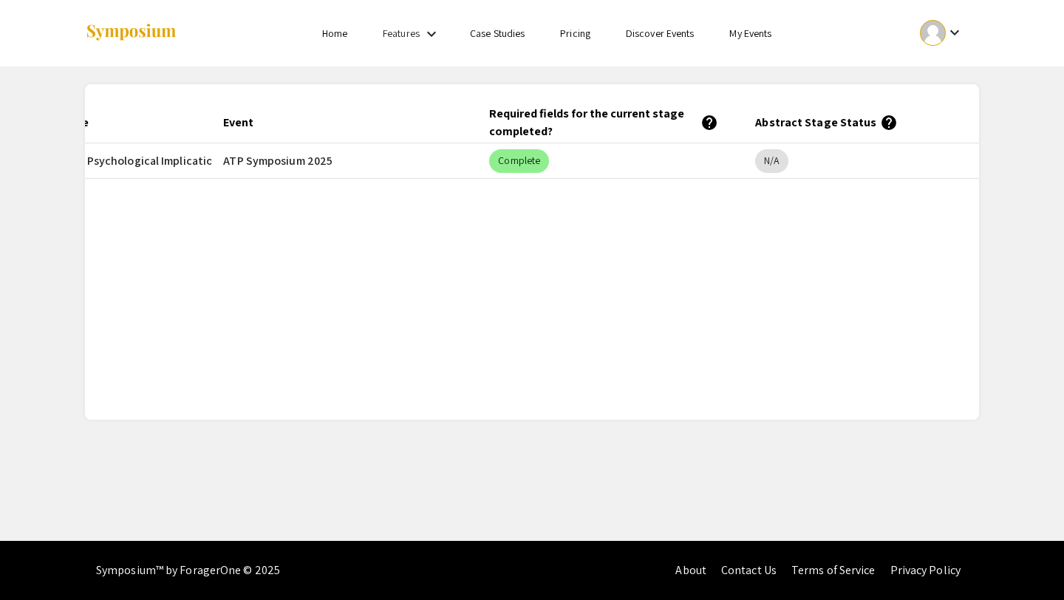
scroll to position [0, 234]
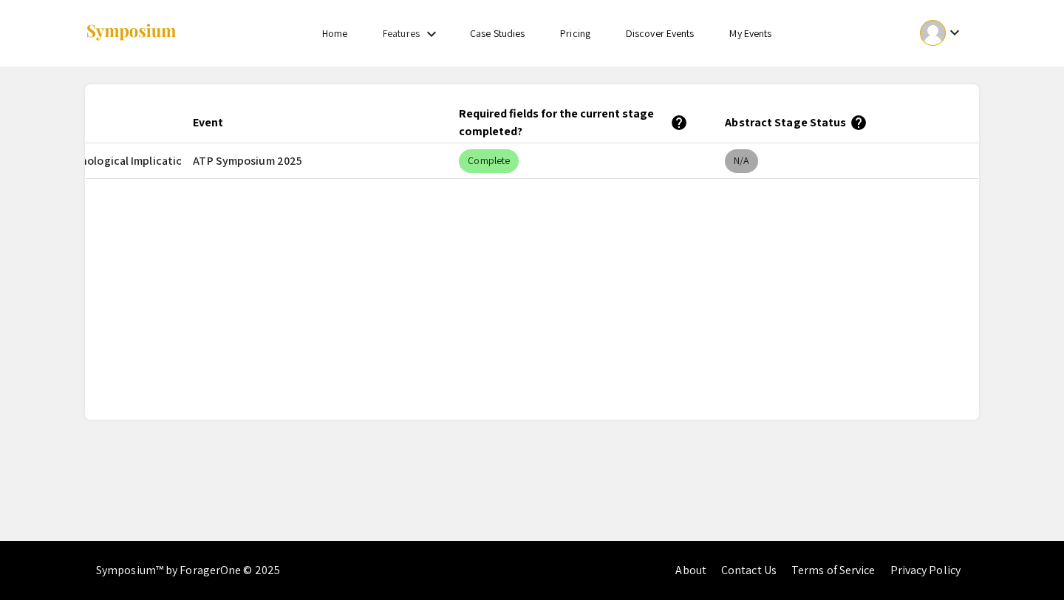
click at [743, 157] on mat-chip "N/A" at bounding box center [741, 161] width 33 height 24
click at [492, 160] on mat-chip "Complete" at bounding box center [489, 161] width 60 height 24
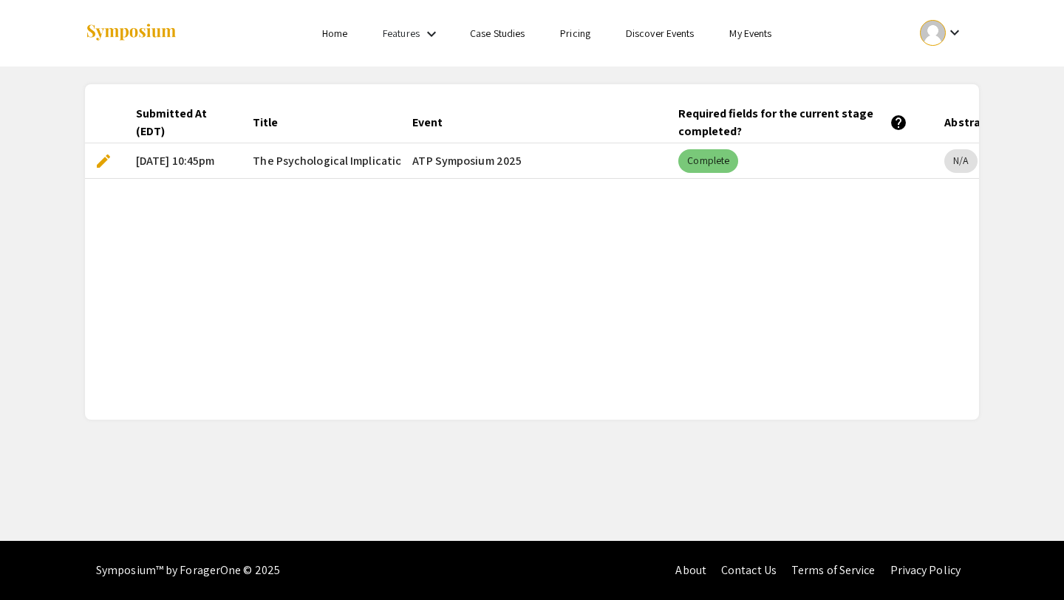
scroll to position [0, 0]
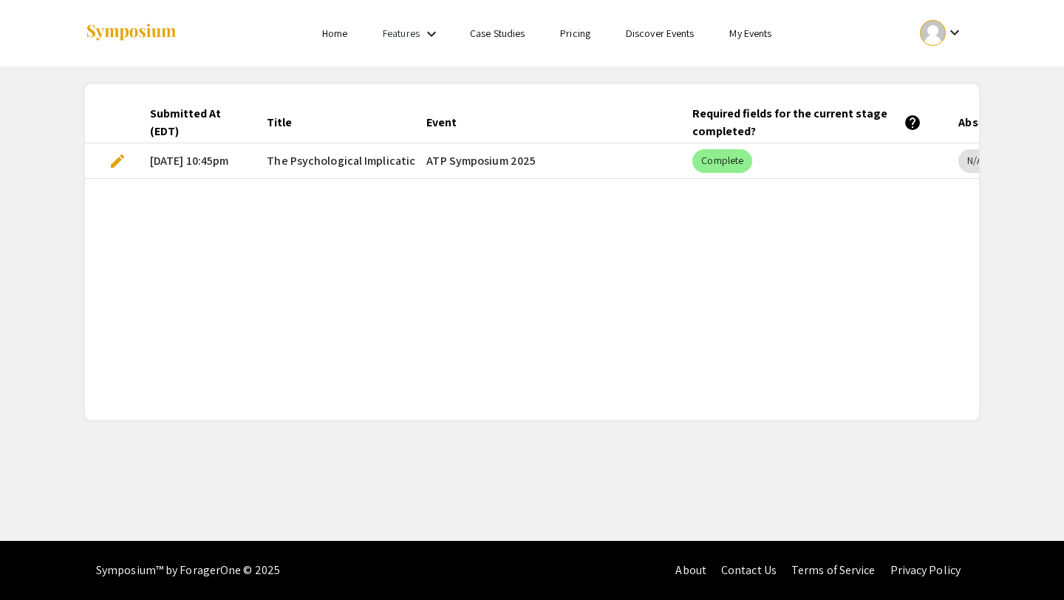
click at [471, 159] on mat-cell "ATP Symposium 2025" at bounding box center [548, 160] width 266 height 35
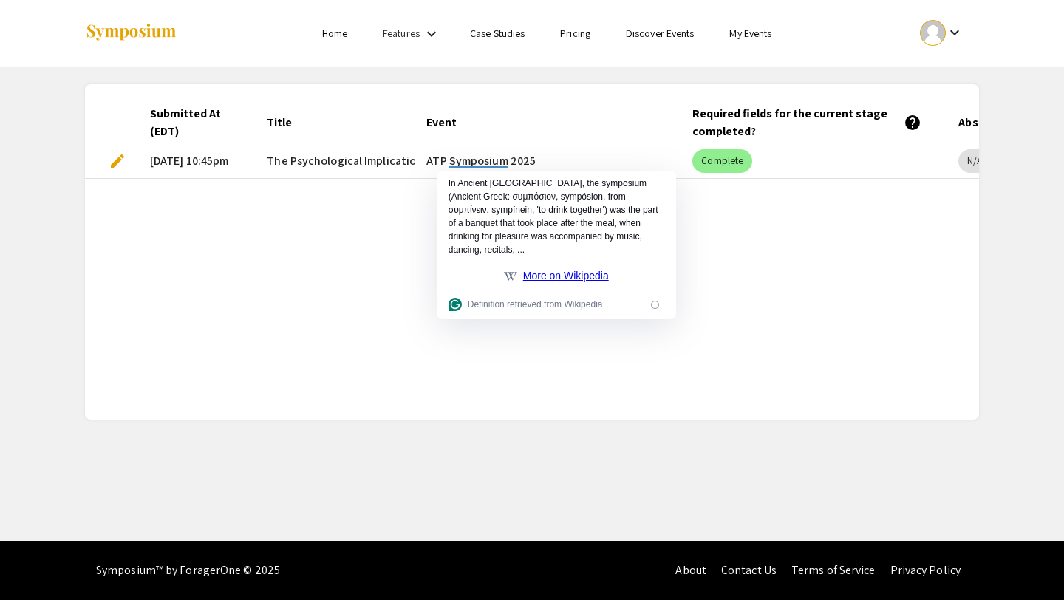
click at [460, 218] on html "Skip navigation Home Features keyboard_arrow_down Case Studies Pricing Discover…" at bounding box center [532, 300] width 1064 height 600
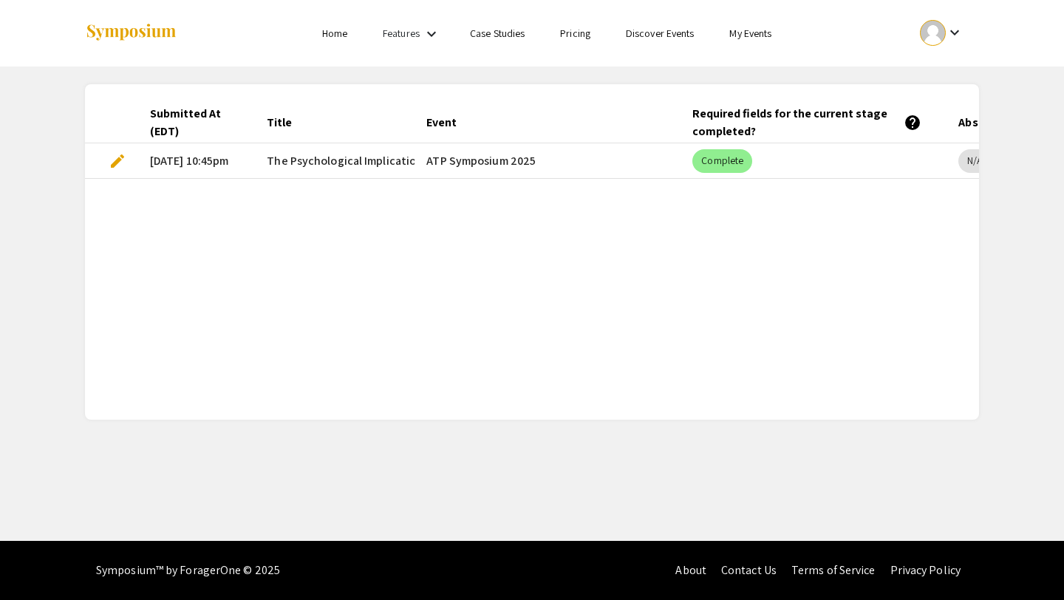
scroll to position [0, 234]
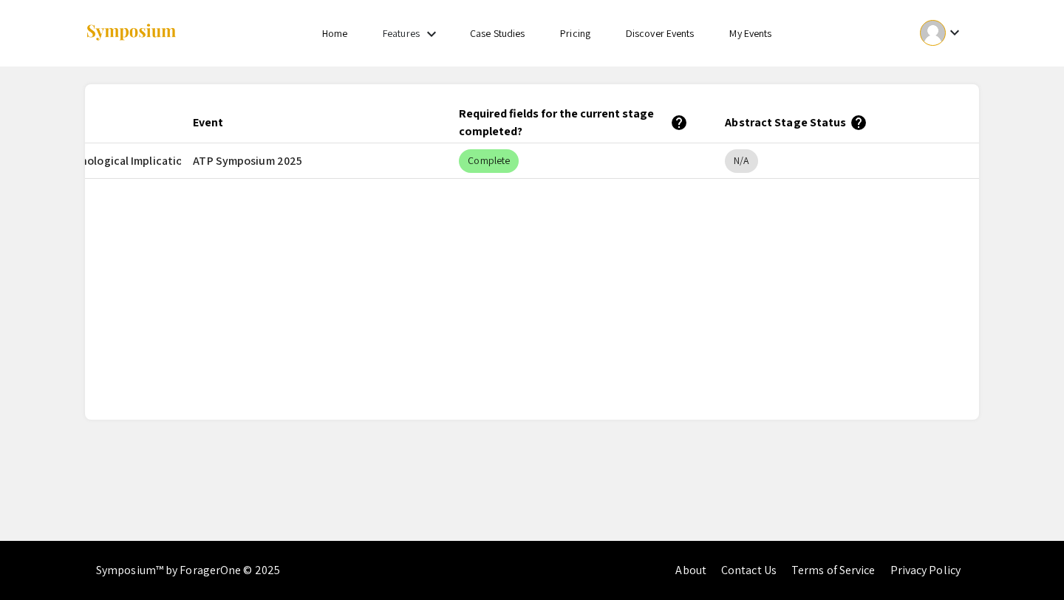
click at [208, 571] on div "Symposium™ by ForagerOne © 2025" at bounding box center [188, 570] width 184 height 59
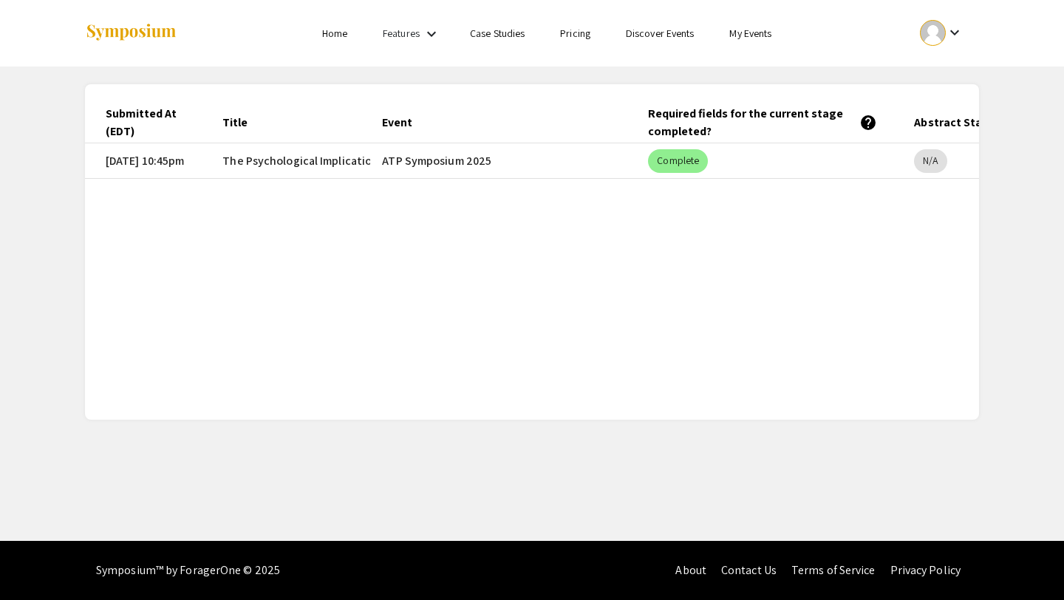
scroll to position [0, 0]
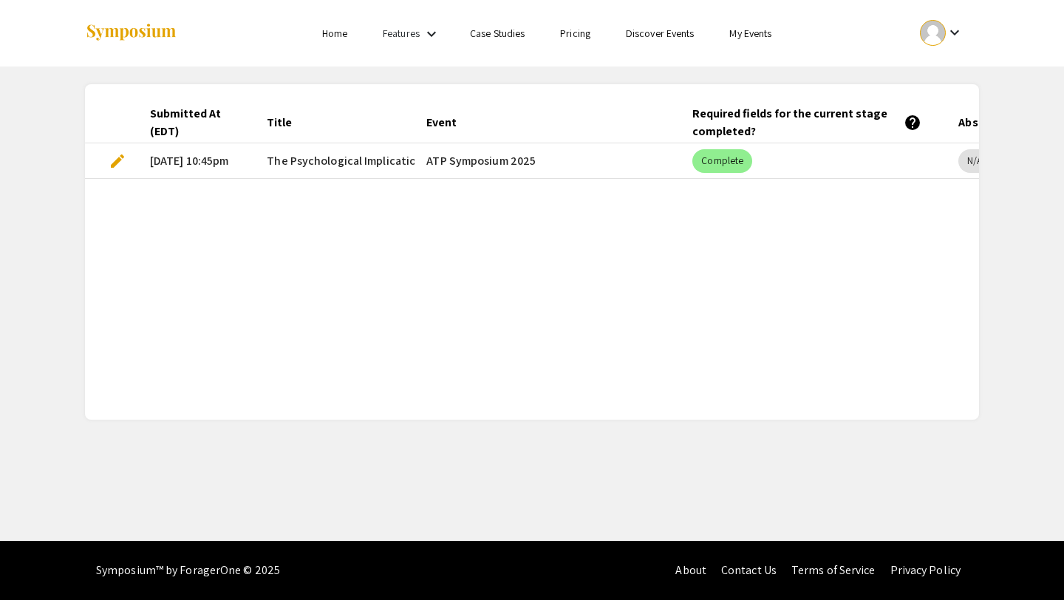
click at [121, 159] on span "edit" at bounding box center [118, 161] width 18 height 18
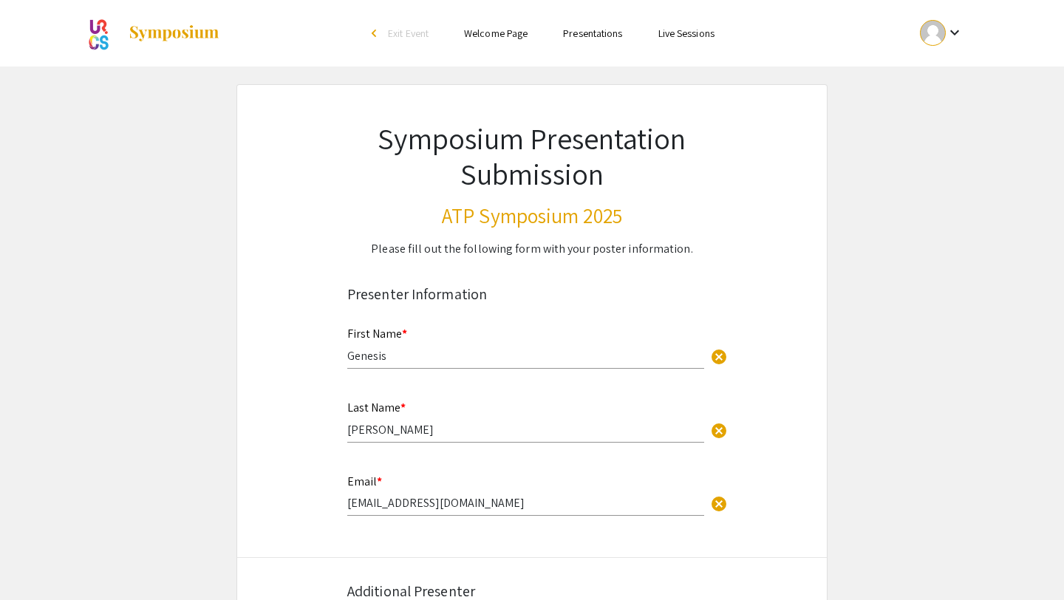
select select "custom"
type input "0"
select select "custom"
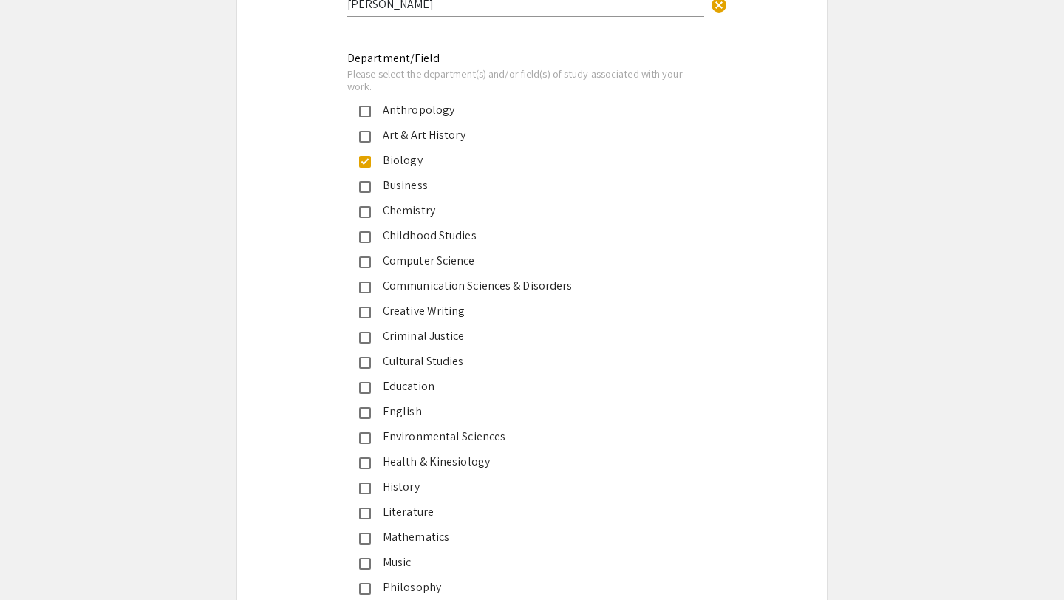
type input "1"
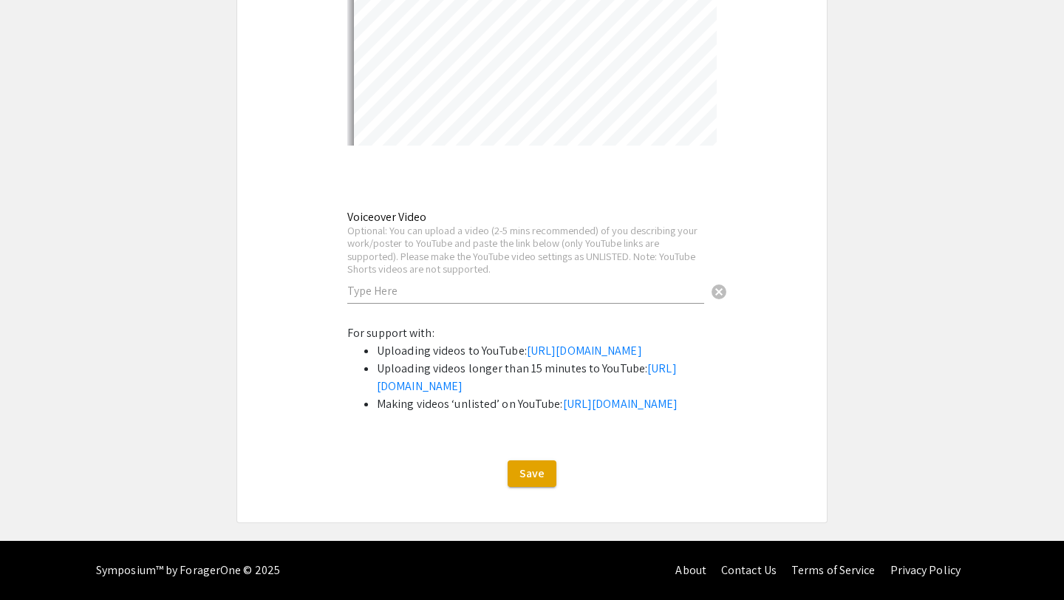
select select "custom"
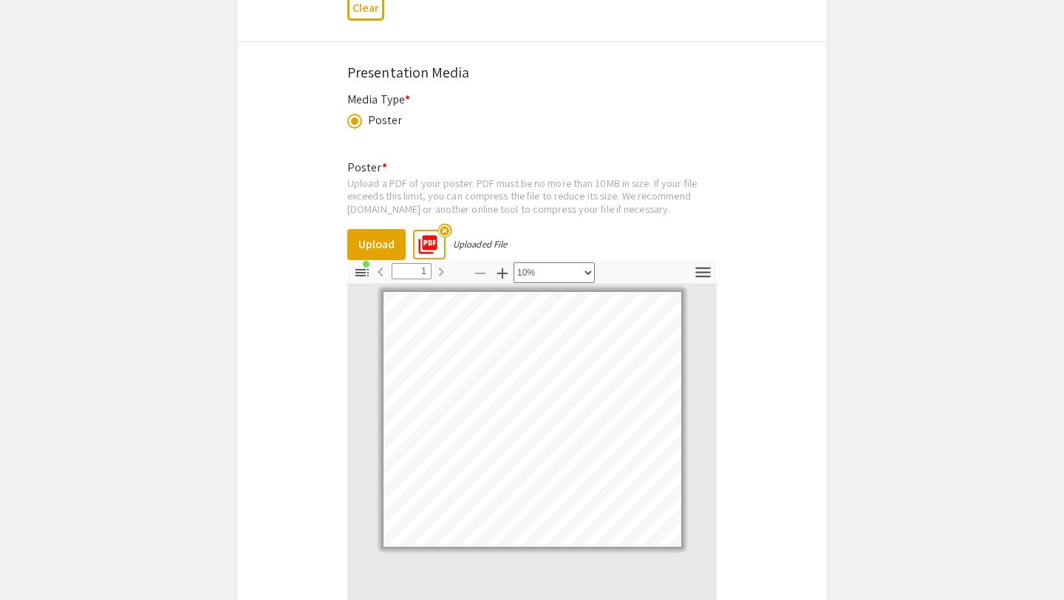
scroll to position [2166, 0]
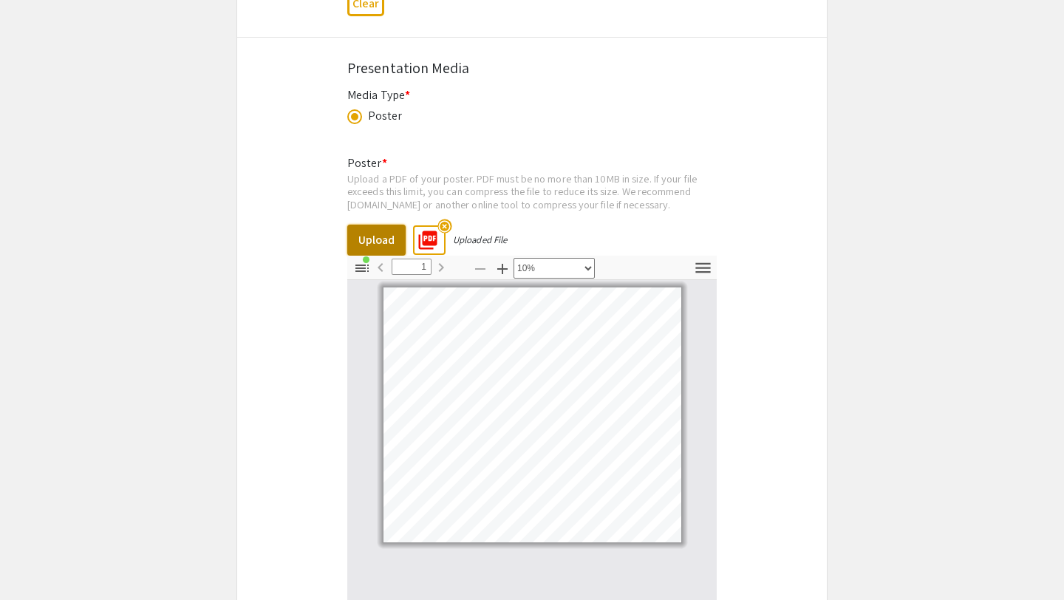
click at [360, 243] on button "Upload" at bounding box center [376, 240] width 58 height 31
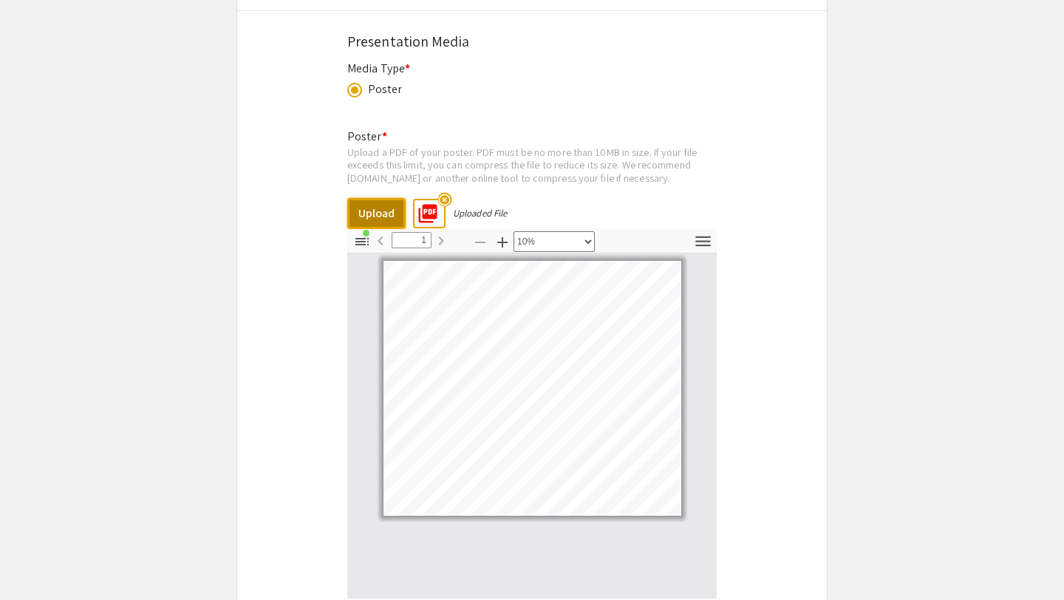
scroll to position [2737, 0]
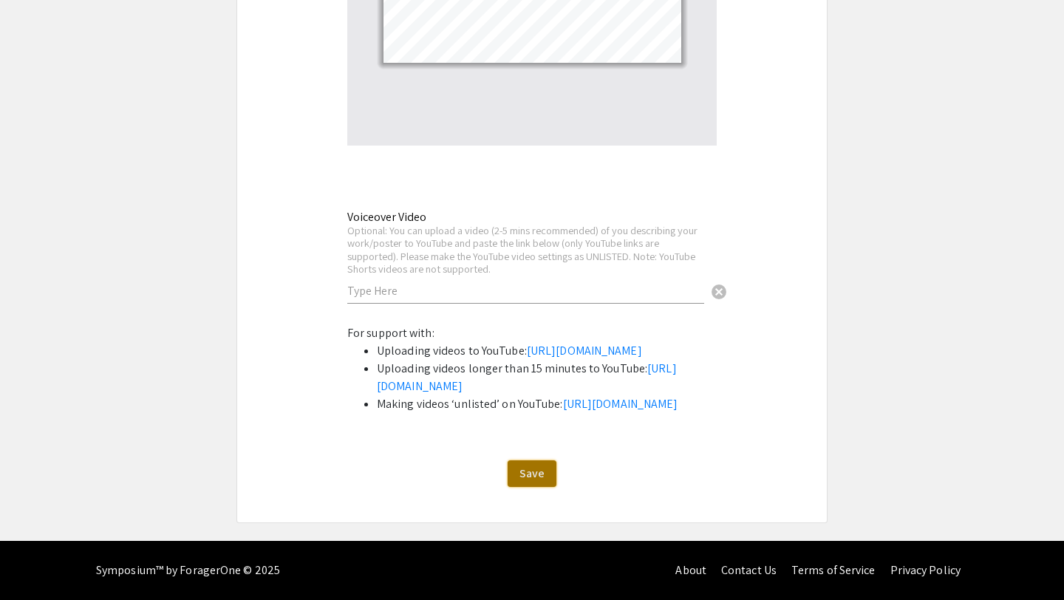
click at [531, 467] on span "Save" at bounding box center [532, 474] width 25 height 16
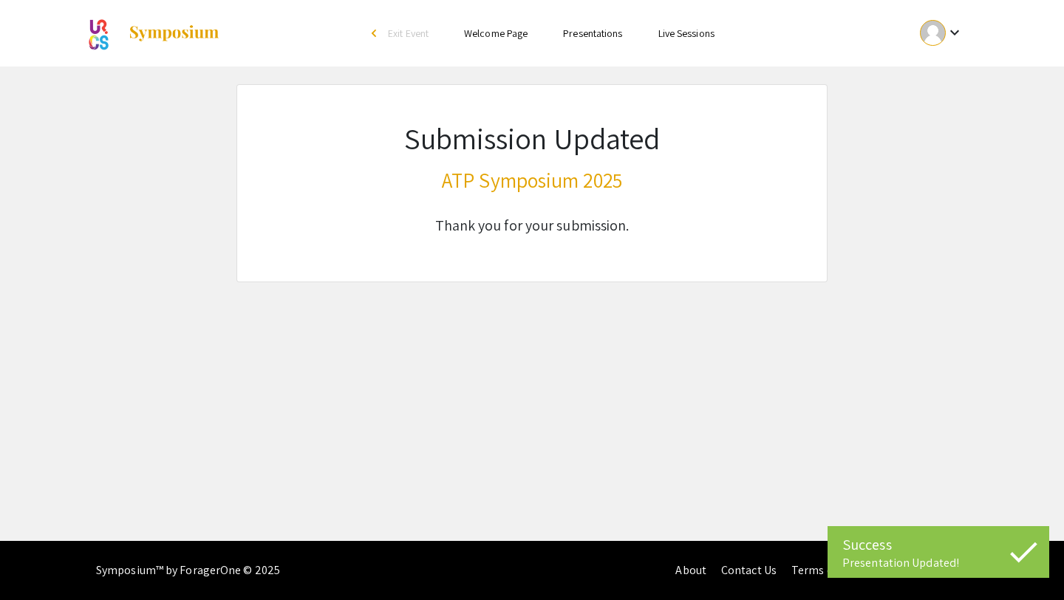
scroll to position [0, 0]
